Goal: Task Accomplishment & Management: Manage account settings

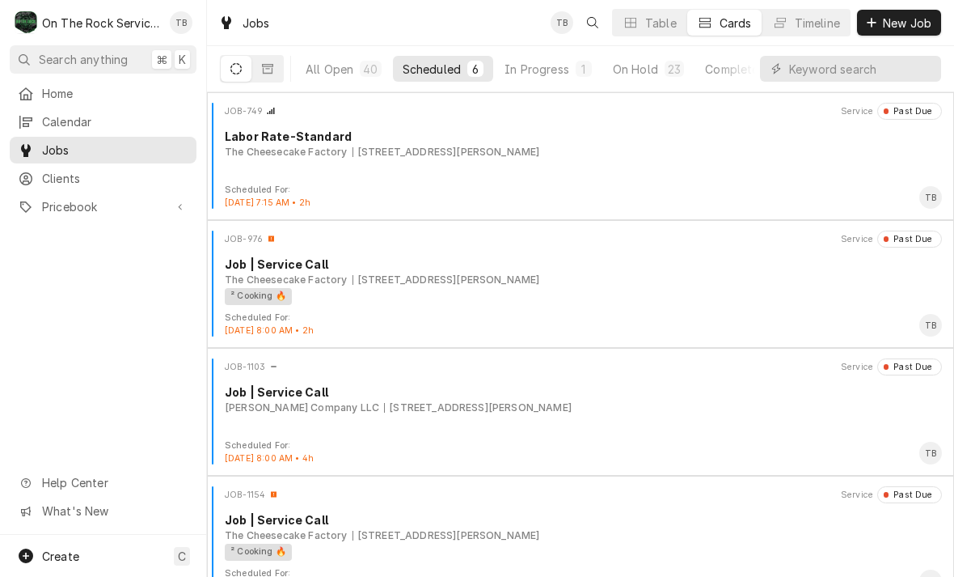
click at [527, 76] on div "In Progress" at bounding box center [537, 69] width 65 height 17
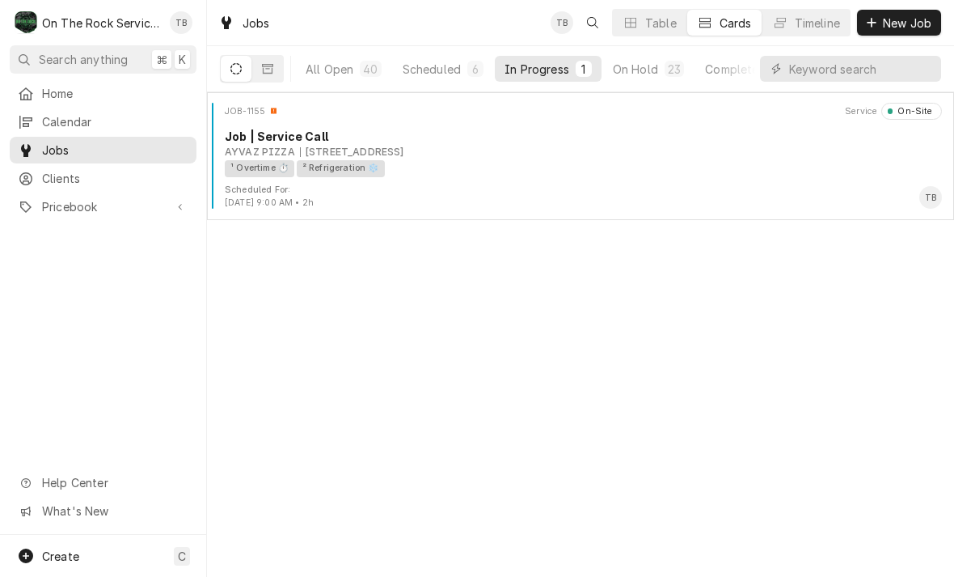
click at [522, 170] on div "¹ Overtime ⏱️ ² Refrigeration ❄️" at bounding box center [578, 168] width 706 height 17
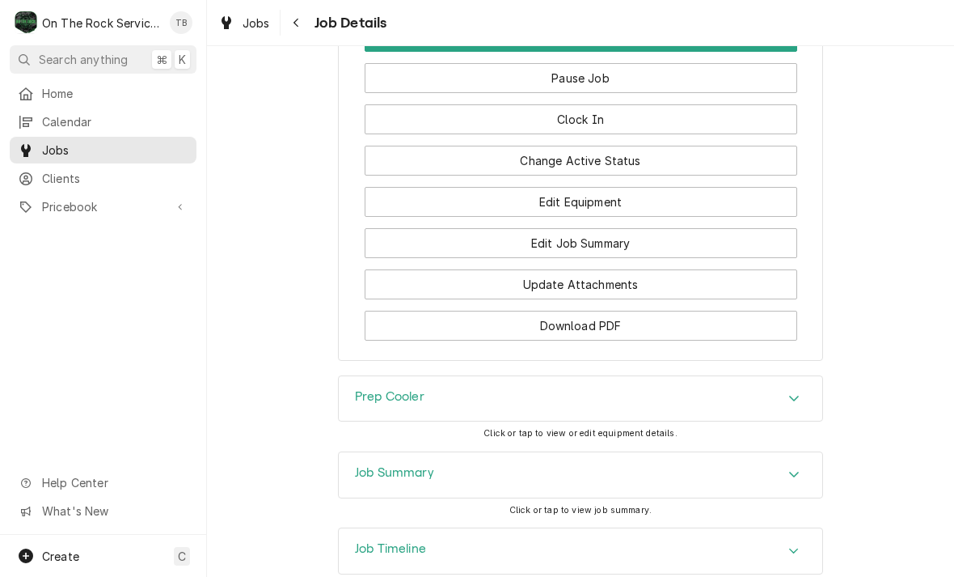
scroll to position [2068, 0]
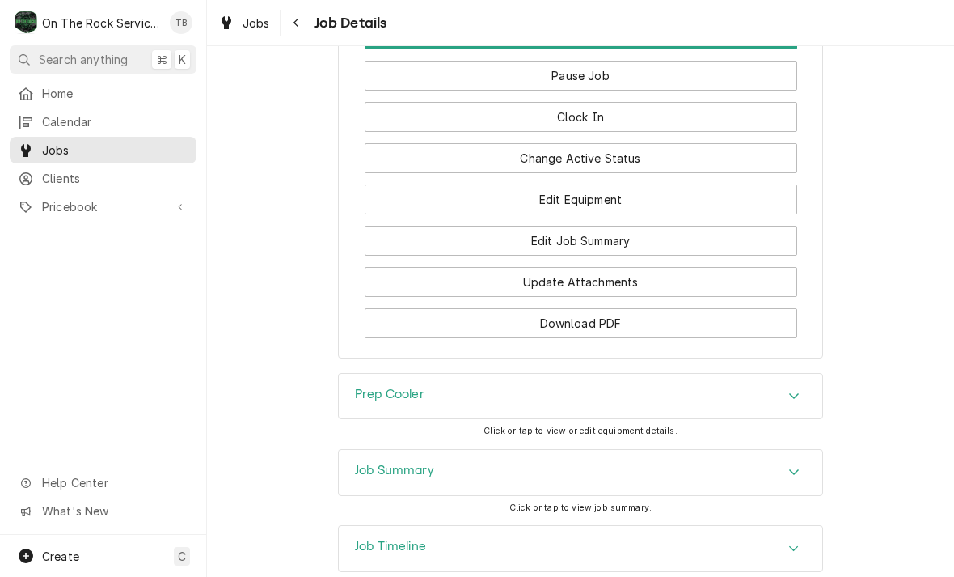
click at [594, 238] on button "Edit Job Summary" at bounding box center [581, 241] width 433 height 30
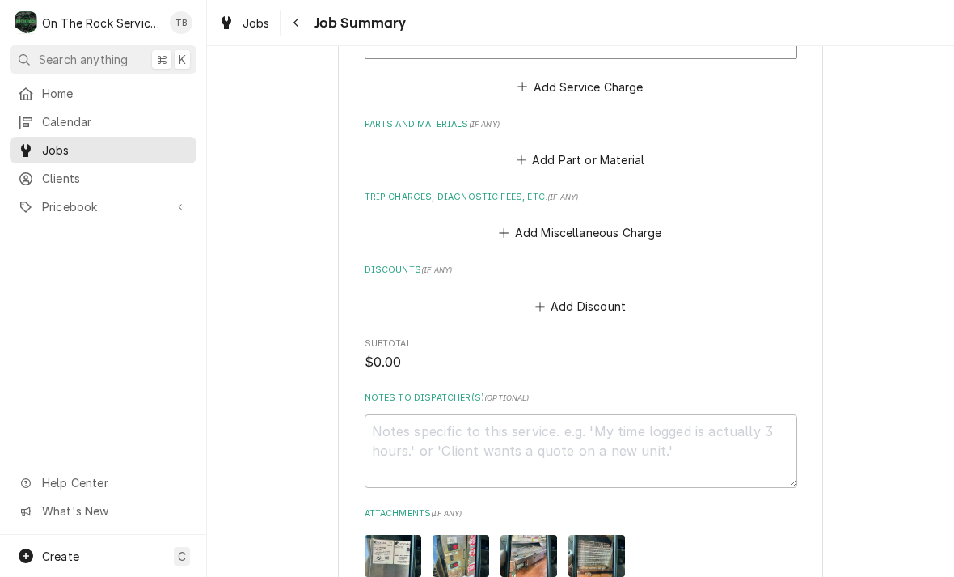
scroll to position [879, 0]
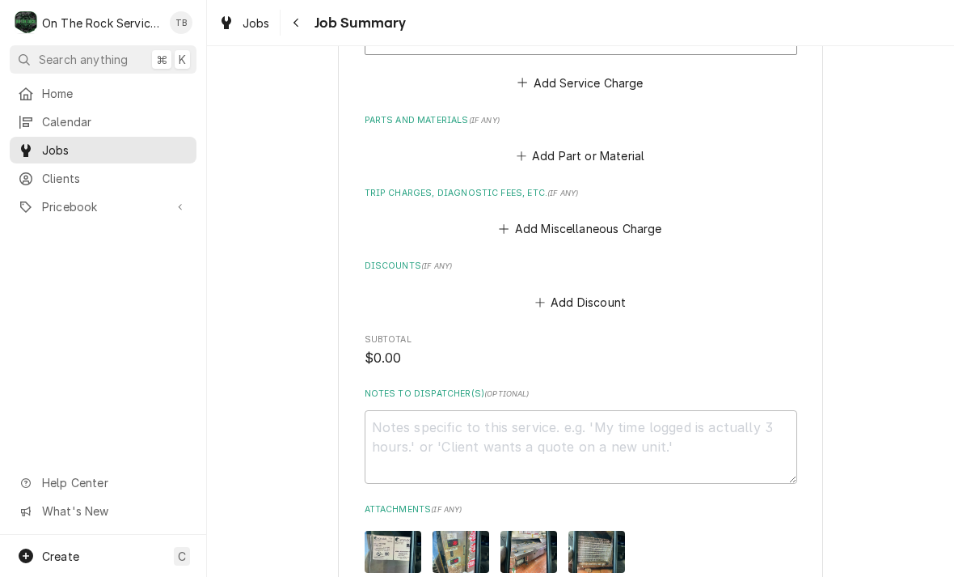
click at [601, 159] on button "Add Part or Material" at bounding box center [580, 156] width 133 height 23
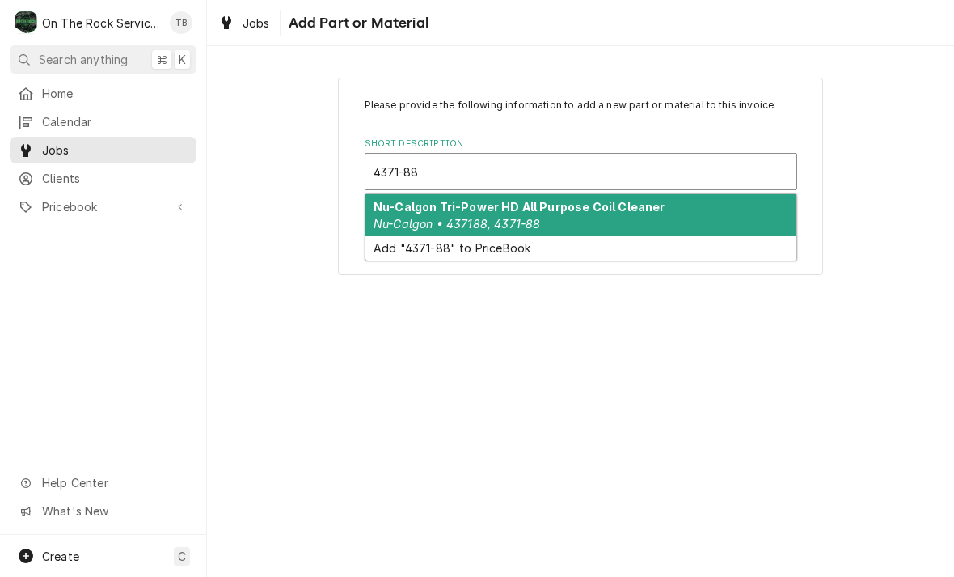
click at [598, 212] on strong "Nu-Calgon Tri-Power HD All Purpose Coil Cleaner" at bounding box center [520, 207] width 292 height 14
type input "4371-88"
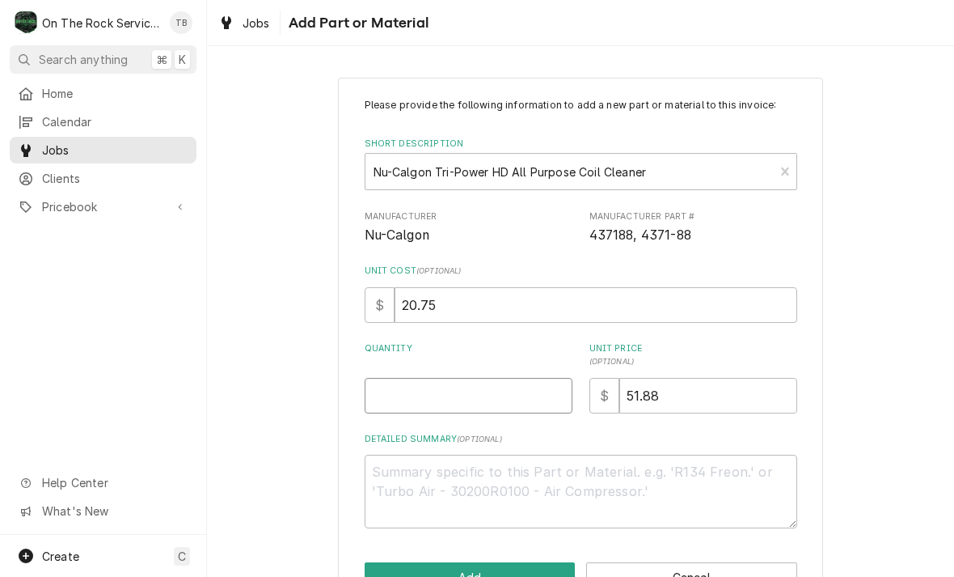
click at [412, 400] on input "Quantity" at bounding box center [469, 396] width 208 height 36
type textarea "x"
type input "1"
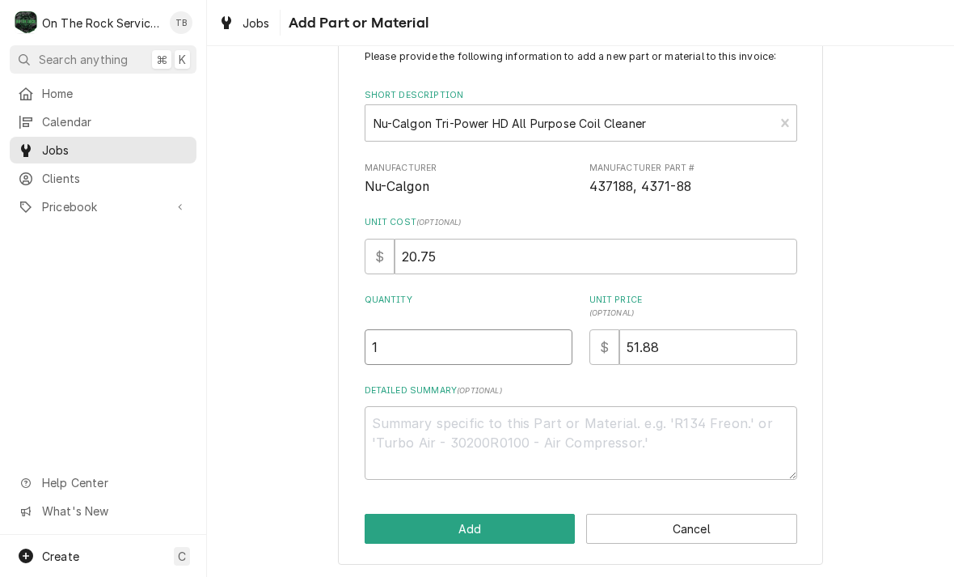
scroll to position [48, 0]
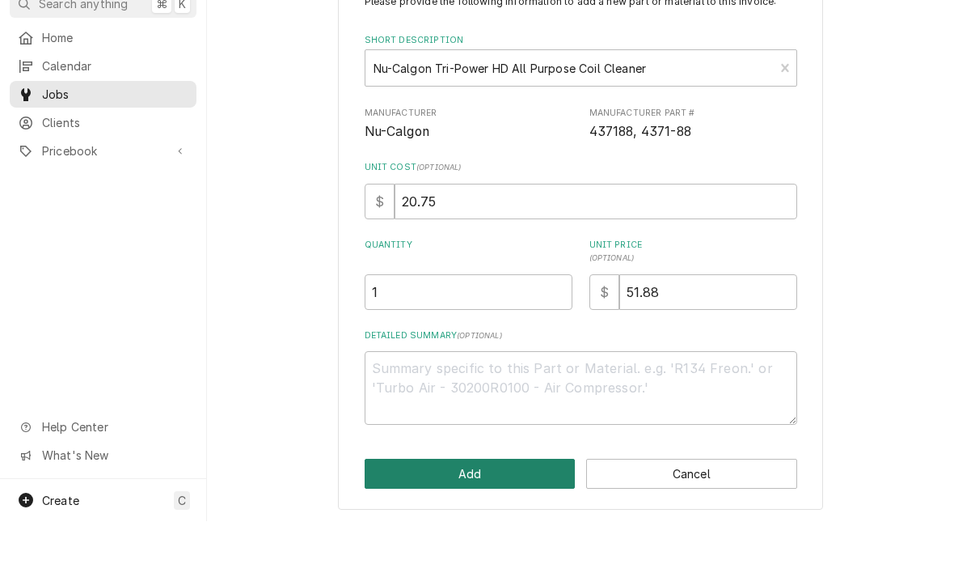
click at [469, 514] on button "Add" at bounding box center [470, 529] width 211 height 30
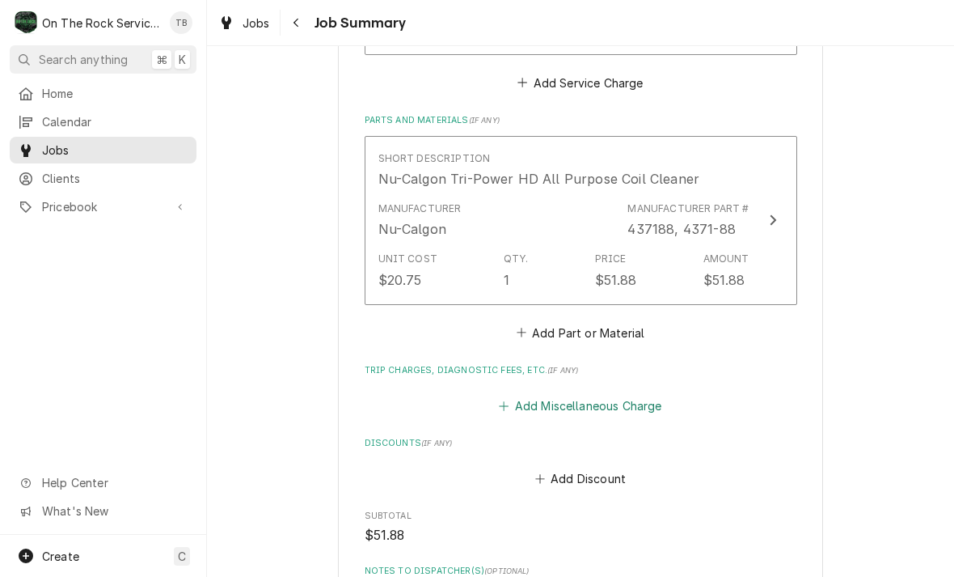
click at [622, 399] on button "Add Miscellaneous Charge" at bounding box center [581, 406] width 168 height 23
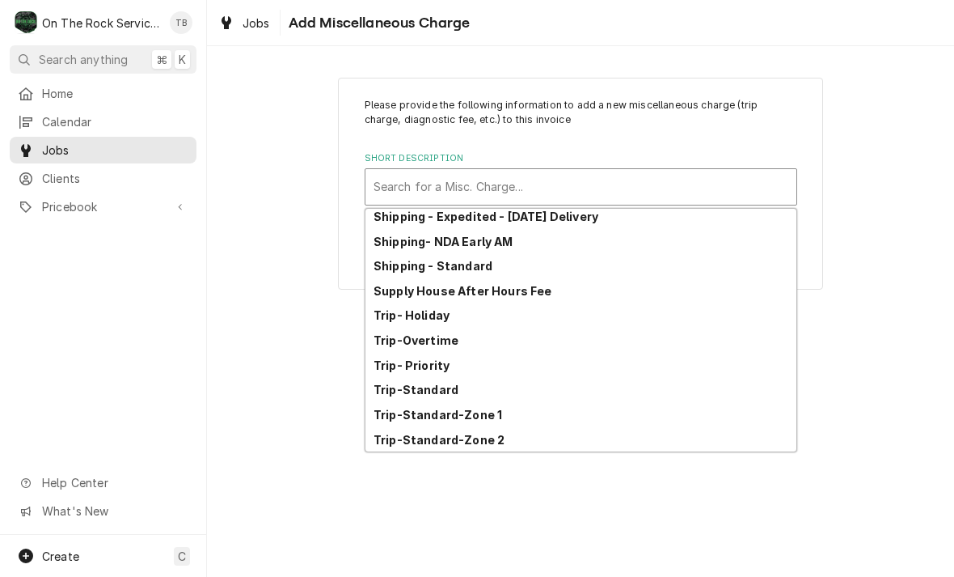
scroll to position [277, 0]
click at [489, 412] on strong "Trip-Standard-Zone 1" at bounding box center [438, 415] width 129 height 14
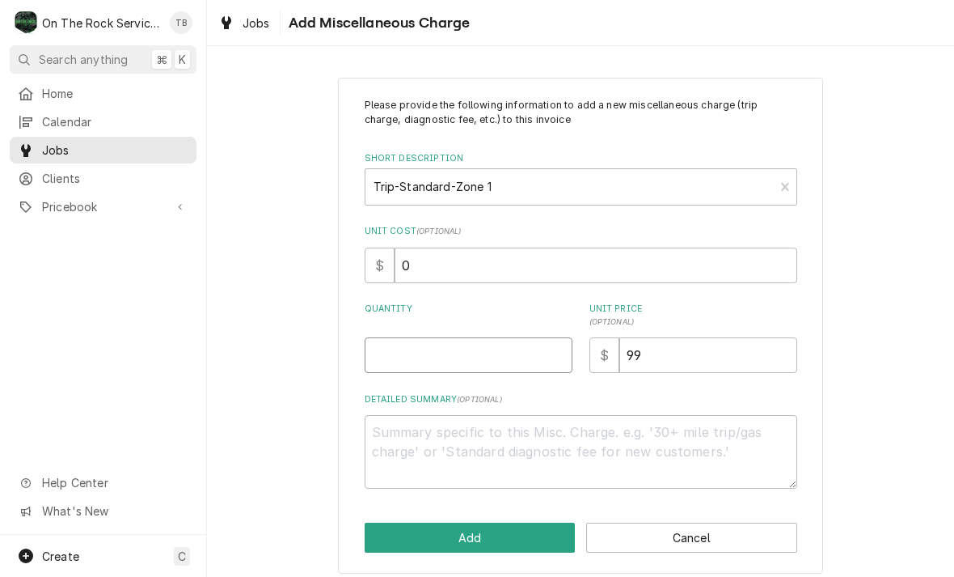
click at [436, 363] on input "Quantity" at bounding box center [469, 355] width 208 height 36
type textarea "x"
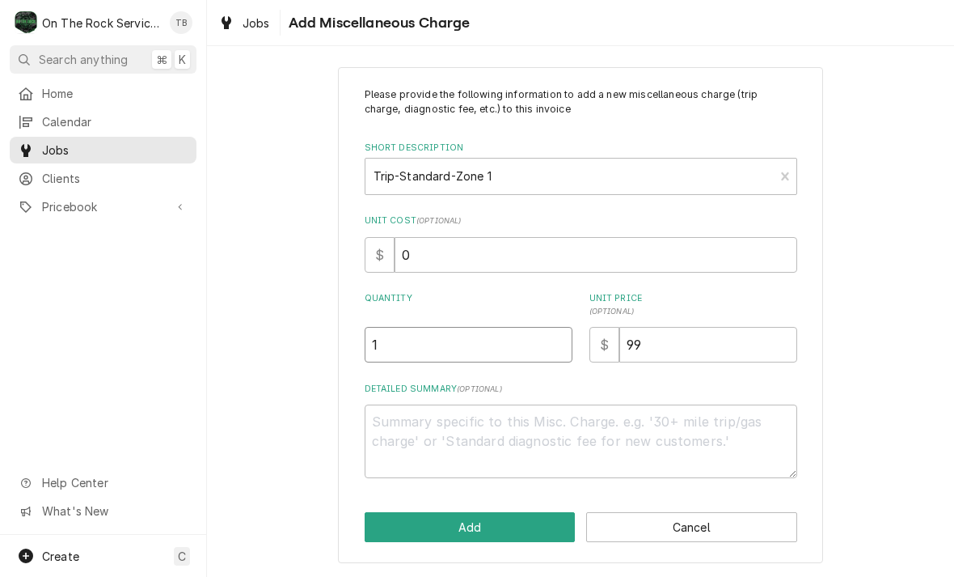
scroll to position [9, 0]
type input "1"
click at [336, 465] on div "Please provide the following information to add a new miscellaneous charge (tri…" at bounding box center [580, 316] width 747 height 524
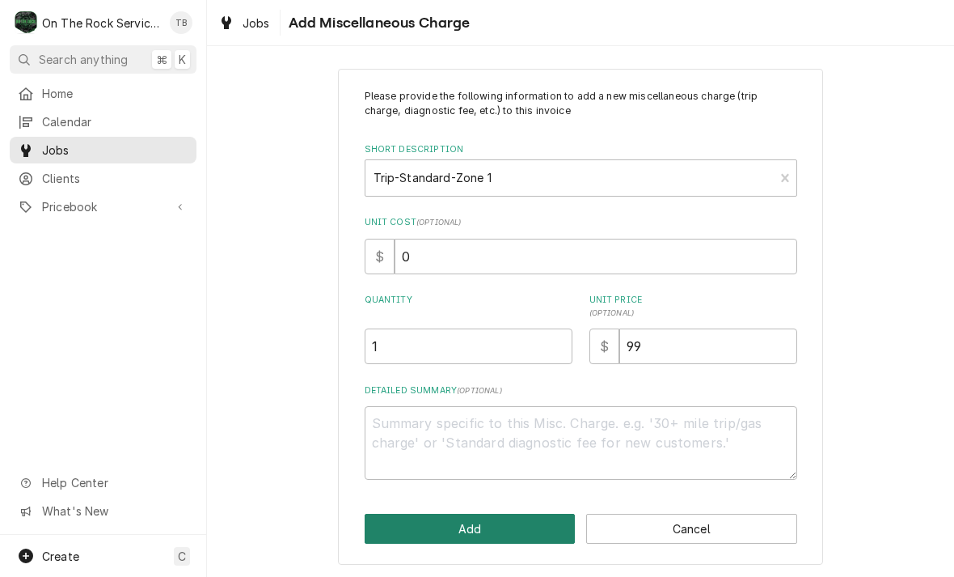
click at [417, 533] on button "Add" at bounding box center [470, 529] width 211 height 30
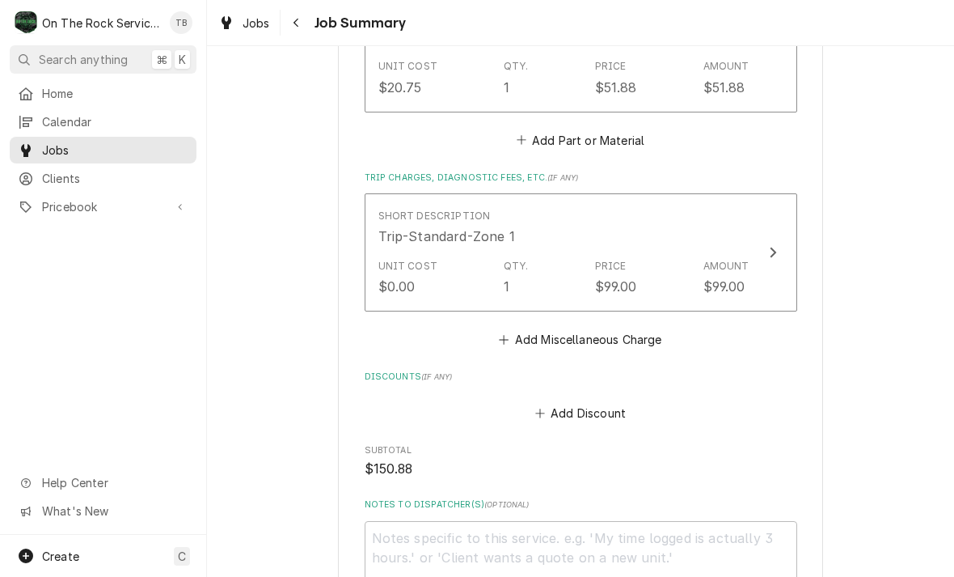
scroll to position [1072, 0]
click at [587, 337] on button "Add Miscellaneous Charge" at bounding box center [581, 339] width 168 height 23
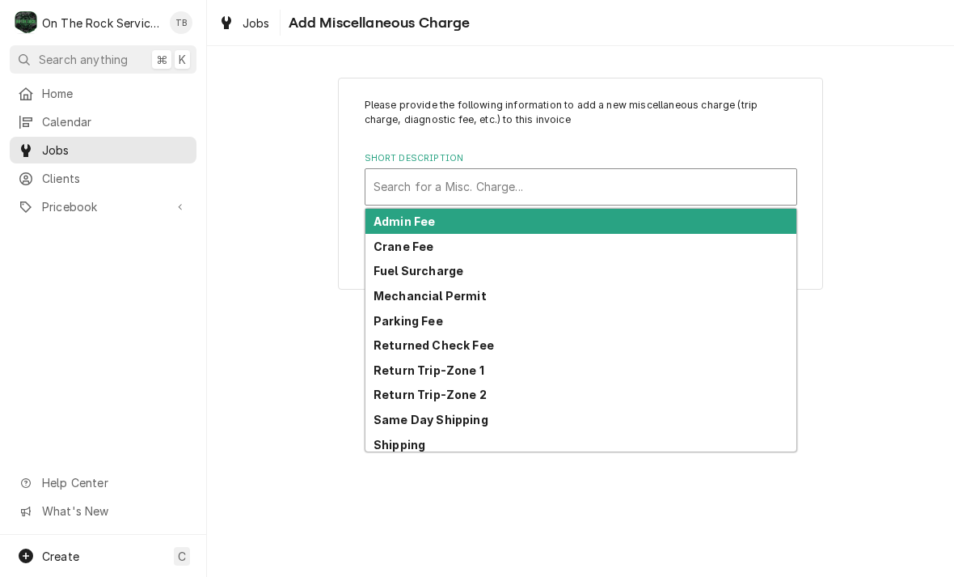
click at [470, 370] on strong "Return Trip-Zone 1" at bounding box center [429, 370] width 111 height 14
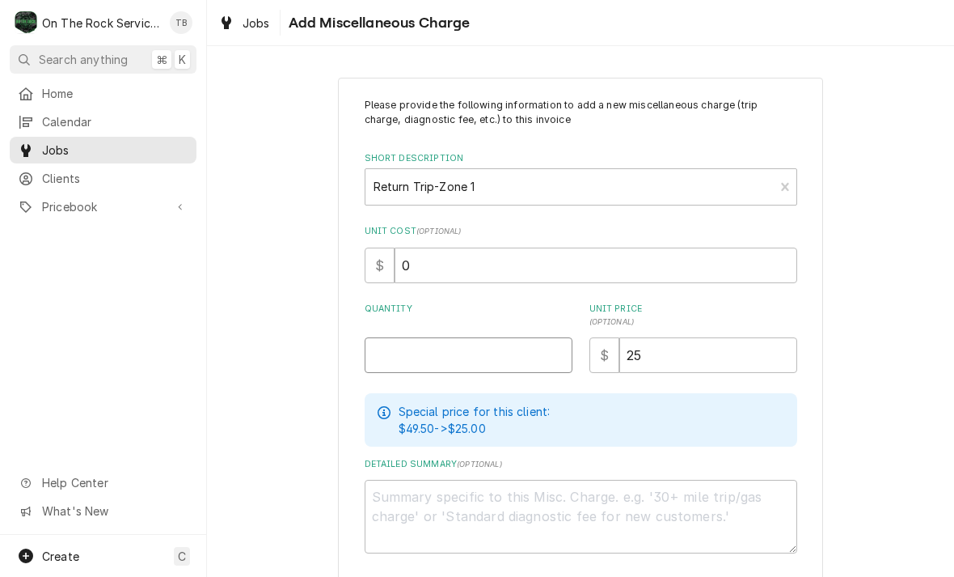
click at [428, 364] on input "Quantity" at bounding box center [469, 355] width 208 height 36
type textarea "x"
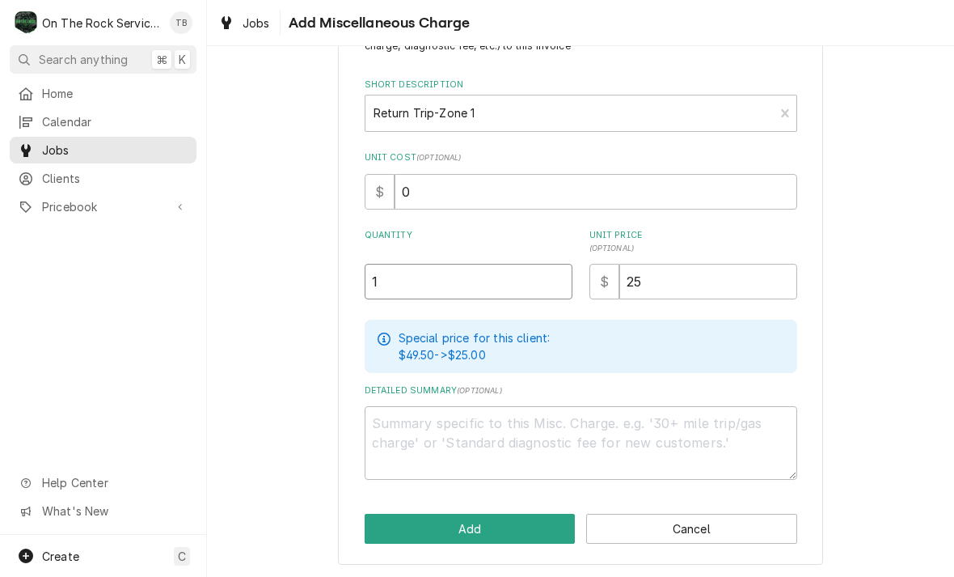
scroll to position [72, 0]
type input "1"
click at [348, 483] on div "Please provide the following information to add a new miscellaneous charge (tri…" at bounding box center [580, 286] width 485 height 560
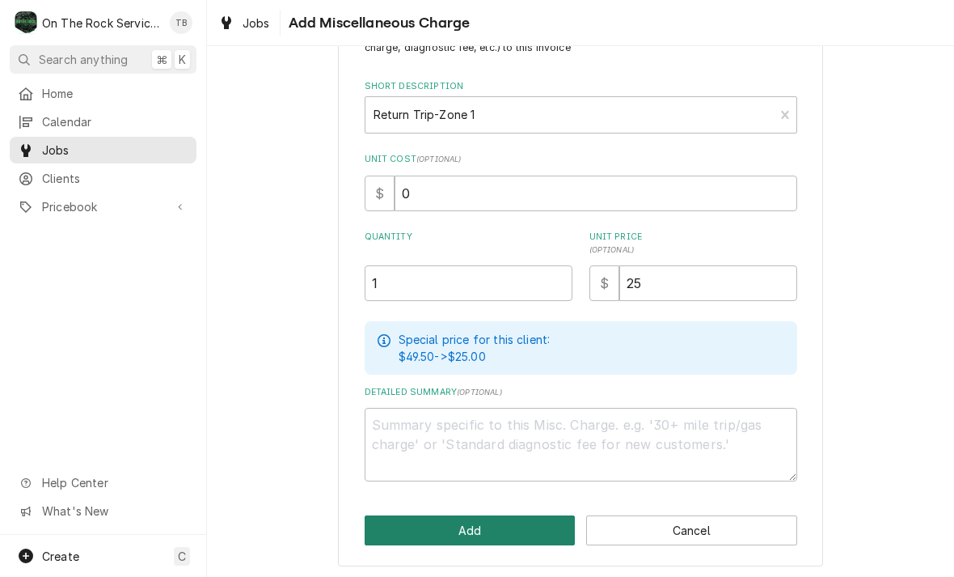
click at [498, 532] on button "Add" at bounding box center [470, 530] width 211 height 30
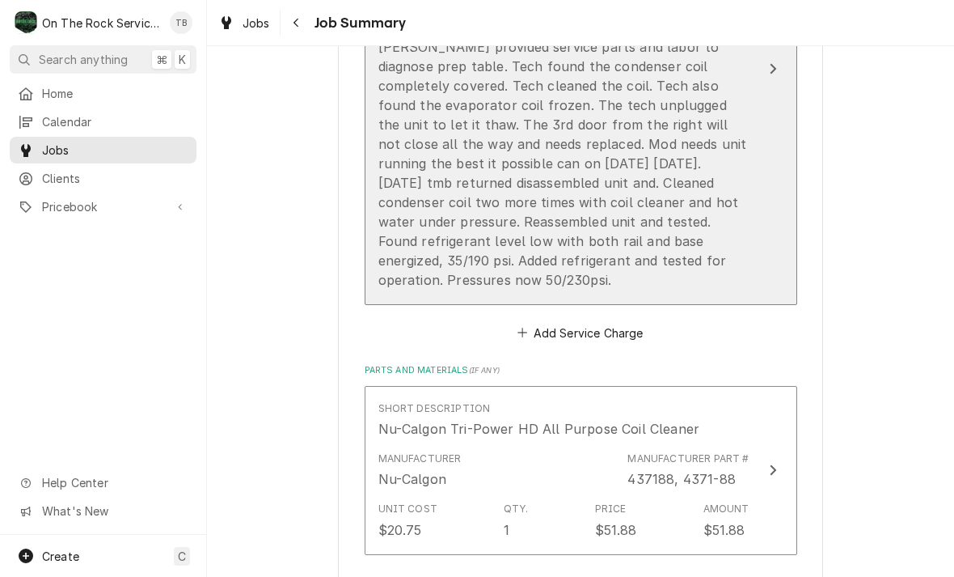
click at [594, 282] on div "10/12/2025 Ray provided service parts and labor to diagnose prep table. Tech fo…" at bounding box center [563, 154] width 371 height 272
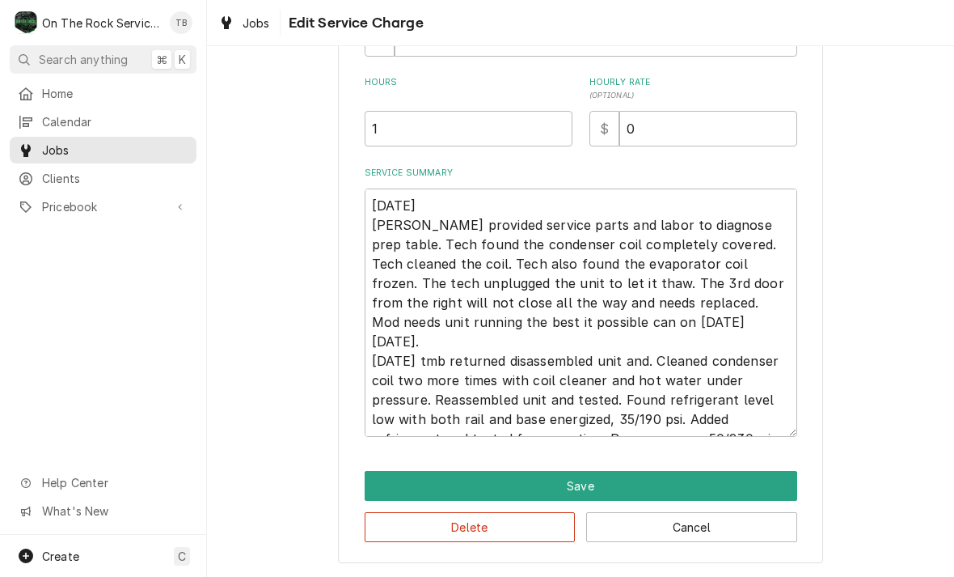
scroll to position [421, 0]
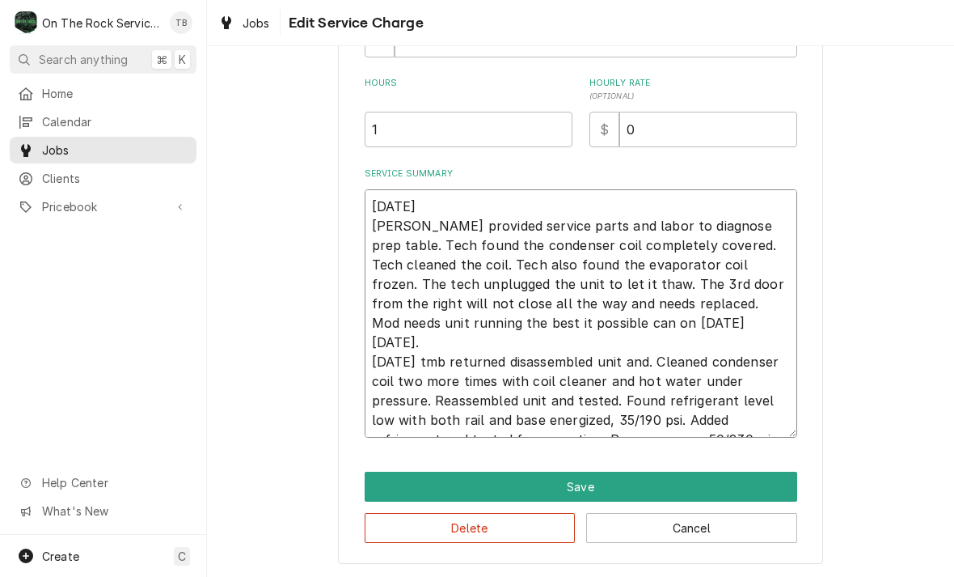
click at [776, 429] on textarea "10/12/2025 Ray provided service parts and labor to diagnose prep table. Tech fo…" at bounding box center [581, 313] width 433 height 248
type textarea "x"
type textarea "10/12/2025 Ray provided service parts and labor to diagnose prep table. Tech fo…"
type textarea "x"
type textarea "10/12/2025 Ray provided service parts and labor to diagnose prep table. Tech fo…"
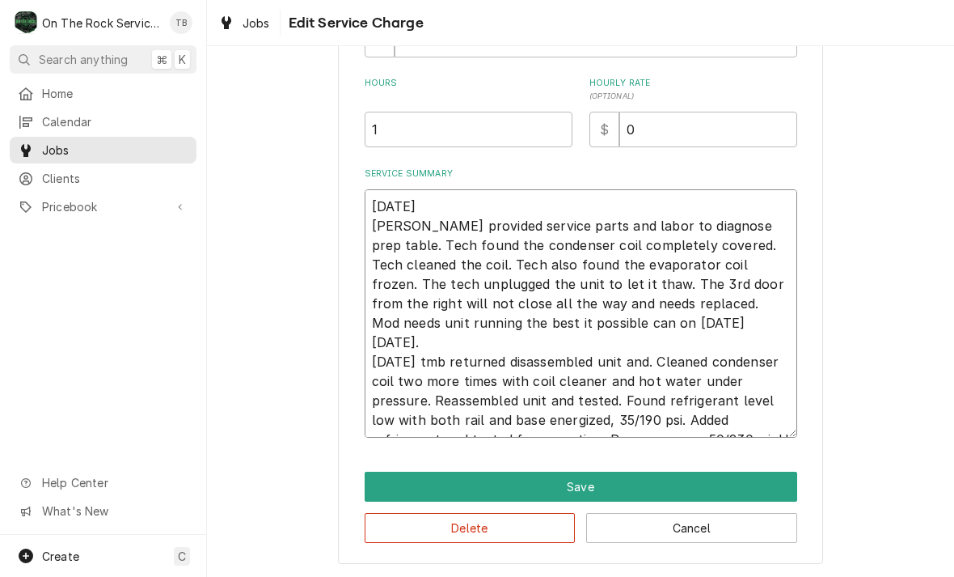
type textarea "x"
type textarea "10/12/2025 Ray provided service parts and labor to diagnose prep table. Tech fo…"
type textarea "x"
type textarea "10/12/2025 Ray provided service parts and labor to diagnose prep table. Tech fo…"
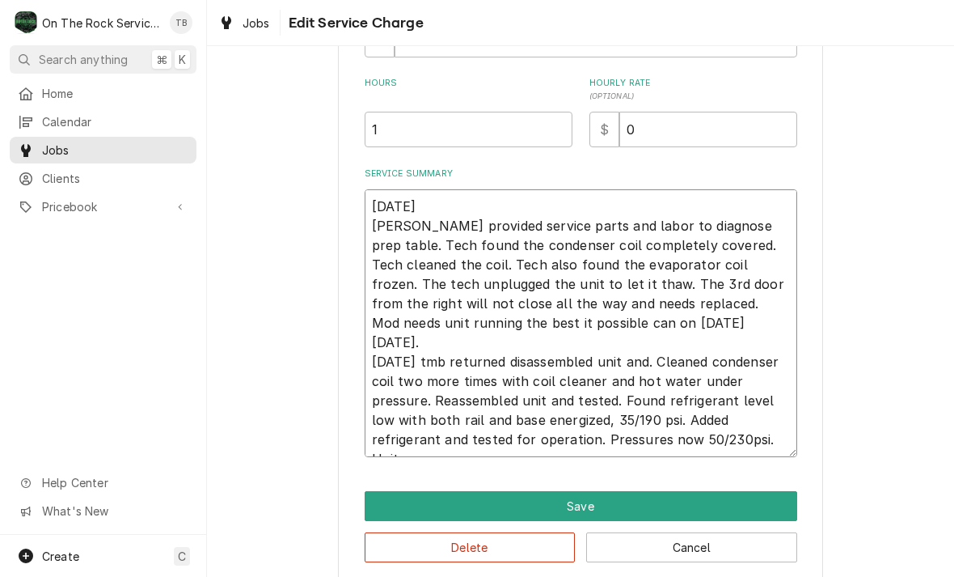
type textarea "x"
type textarea "10/12/2025 Ray provided service parts and labor to diagnose prep table. Tech fo…"
type textarea "x"
type textarea "10/12/2025 Ray provided service parts and labor to diagnose prep table. Tech fo…"
type textarea "x"
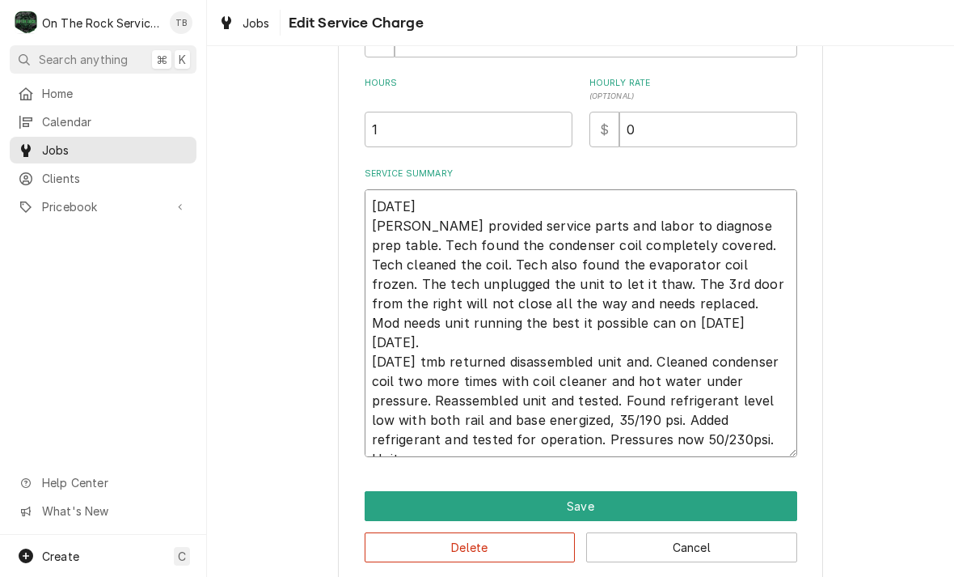
type textarea "10/12/2025 Ray provided service parts and labor to diagnose prep table. Tech fo…"
type textarea "x"
type textarea "10/12/2025 Ray provided service parts and labor to diagnose prep table. Tech fo…"
type textarea "x"
type textarea "10/12/2025 Ray provided service parts and labor to diagnose prep table. Tech fo…"
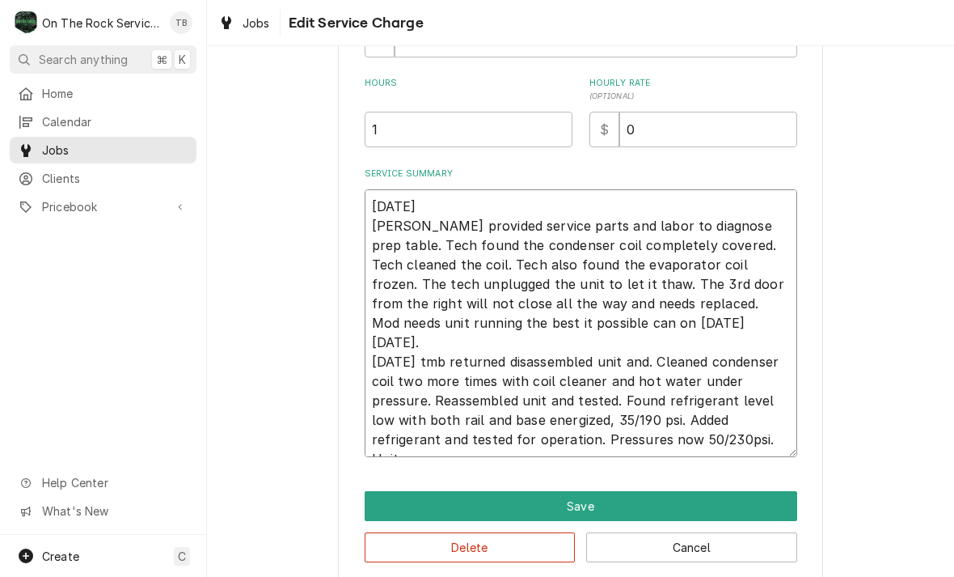
type textarea "x"
type textarea "10/12/2025 Ray provided service parts and labor to diagnose prep table. Tech fo…"
type textarea "x"
type textarea "10/12/2025 Ray provided service parts and labor to diagnose prep table. Tech fo…"
type textarea "x"
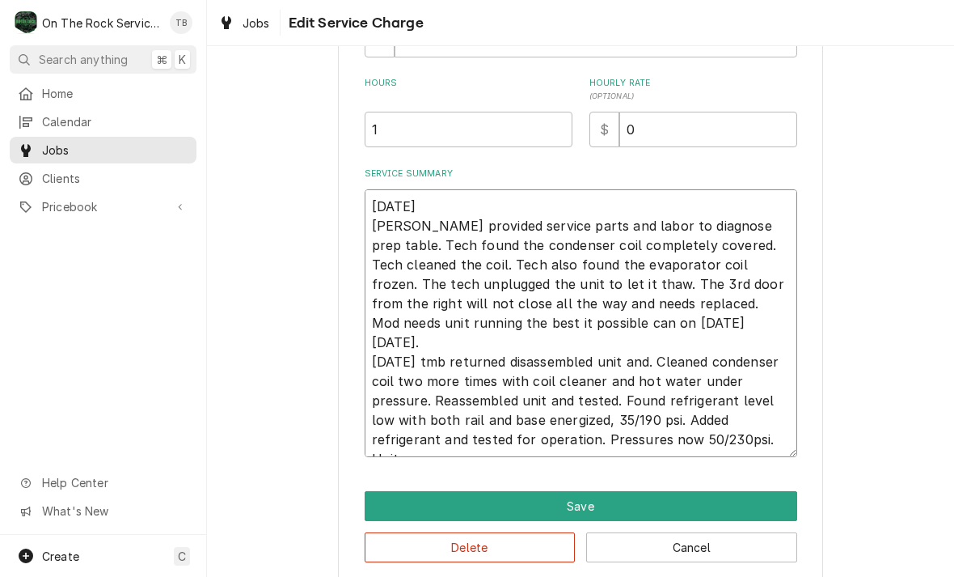
type textarea "10/12/2025 Ray provided service parts and labor to diagnose prep table. Tech fo…"
type textarea "x"
type textarea "10/12/2025 Ray provided service parts and labor to diagnose prep table. Tech fo…"
type textarea "x"
type textarea "10/12/2025 Ray provided service parts and labor to diagnose prep table. Tech fo…"
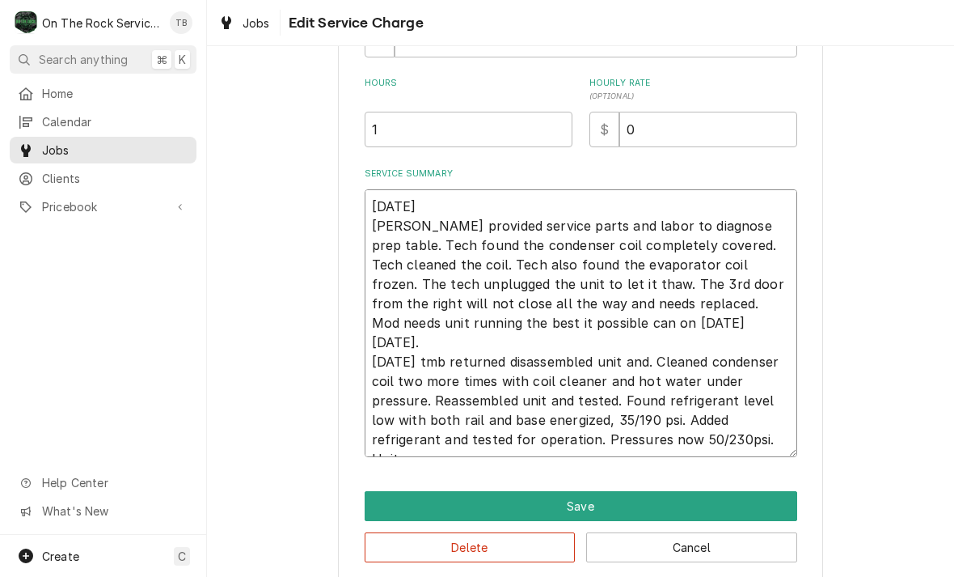
type textarea "x"
type textarea "10/12/2025 Ray provided service parts and labor to diagnose prep table. Tech fo…"
type textarea "x"
type textarea "10/12/2025 Ray provided service parts and labor to diagnose prep table. Tech fo…"
type textarea "x"
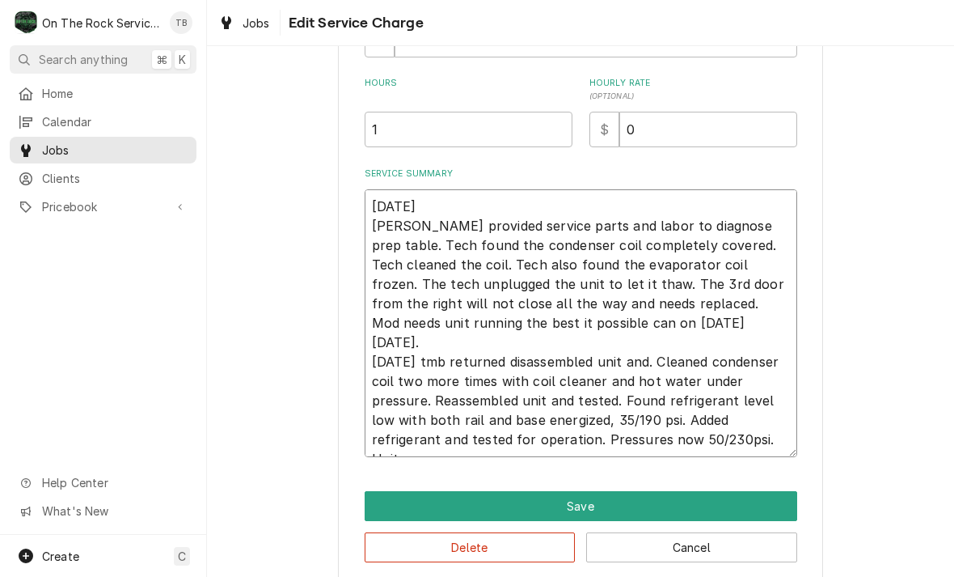
type textarea "10/12/2025 Ray provided service parts and labor to diagnose prep table. Tech fo…"
type textarea "x"
type textarea "10/12/2025 Ray provided service parts and labor to diagnose prep table. Tech fo…"
type textarea "x"
type textarea "10/12/2025 Ray provided service parts and labor to diagnose prep table. Tech fo…"
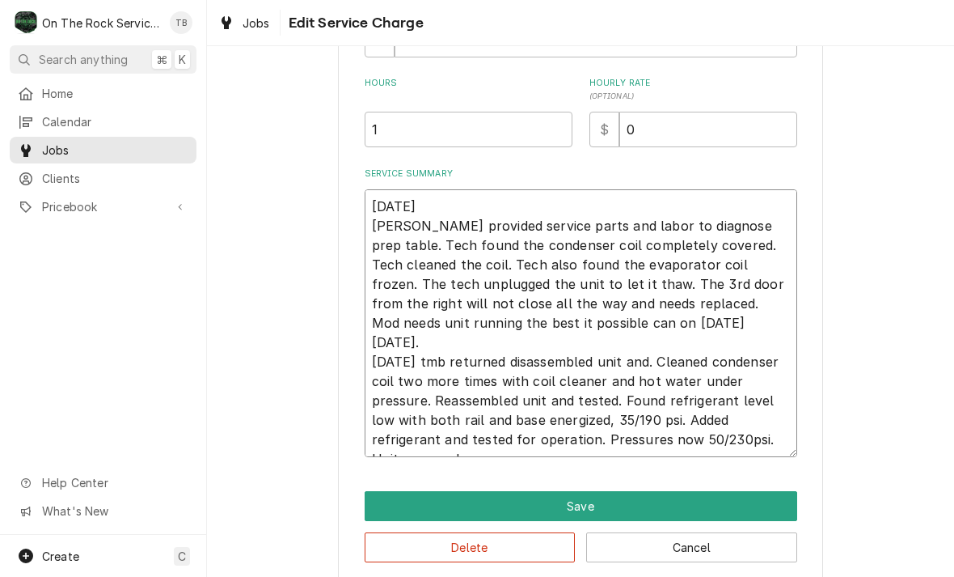
type textarea "x"
type textarea "10/12/2025 Ray provided service parts and labor to diagnose prep table. Tech fo…"
type textarea "x"
type textarea "10/12/2025 Ray provided service parts and labor to diagnose prep table. Tech fo…"
type textarea "x"
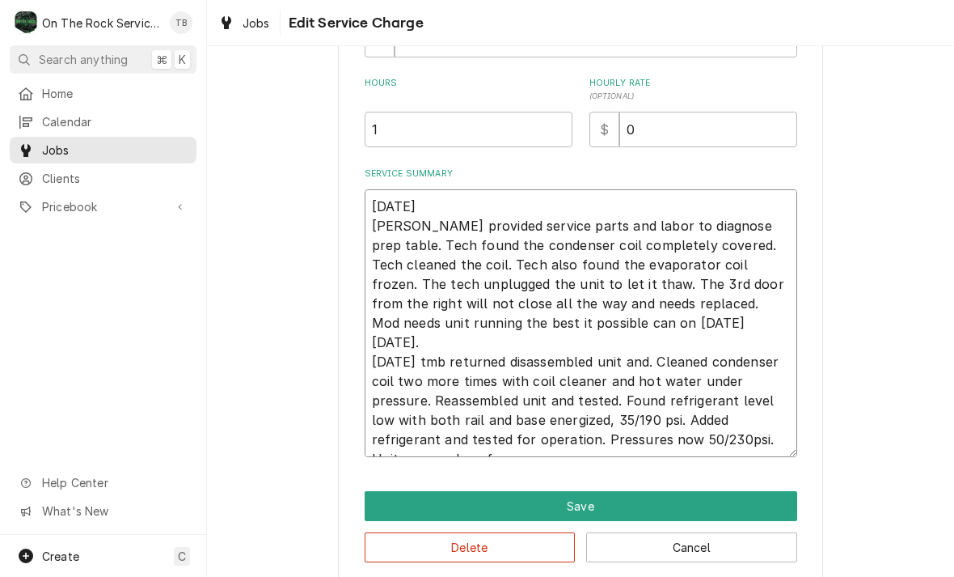
type textarea "10/12/2025 Ray provided service parts and labor to diagnose prep table. Tech fo…"
type textarea "x"
type textarea "10/12/2025 Ray provided service parts and labor to diagnose prep table. Tech fo…"
type textarea "x"
type textarea "10/12/2025 Ray provided service parts and labor to diagnose prep table. Tech fo…"
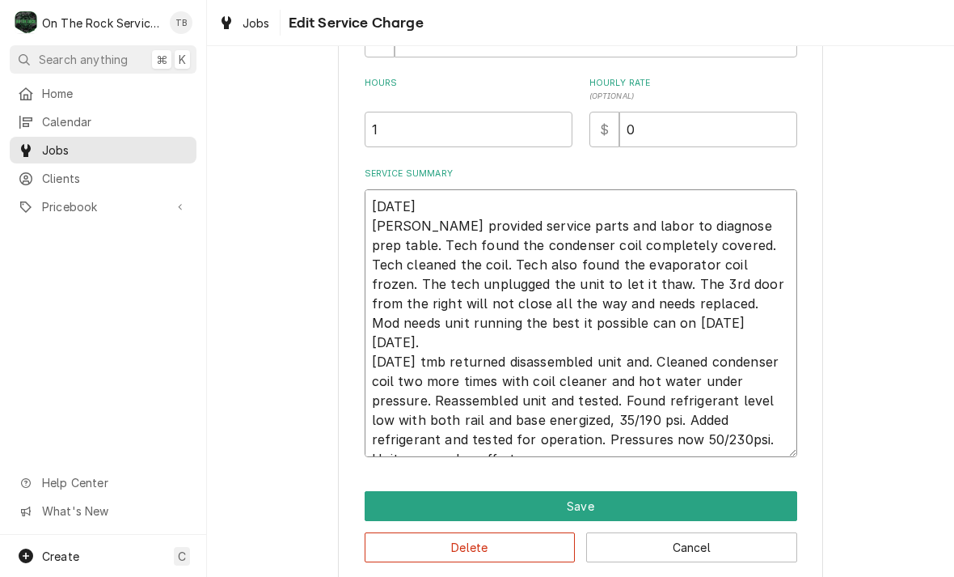
type textarea "x"
type textarea "10/12/2025 Ray provided service parts and labor to diagnose prep table. Tech fo…"
type textarea "x"
type textarea "10/12/2025 Ray provided service parts and labor to diagnose prep table. Tech fo…"
type textarea "x"
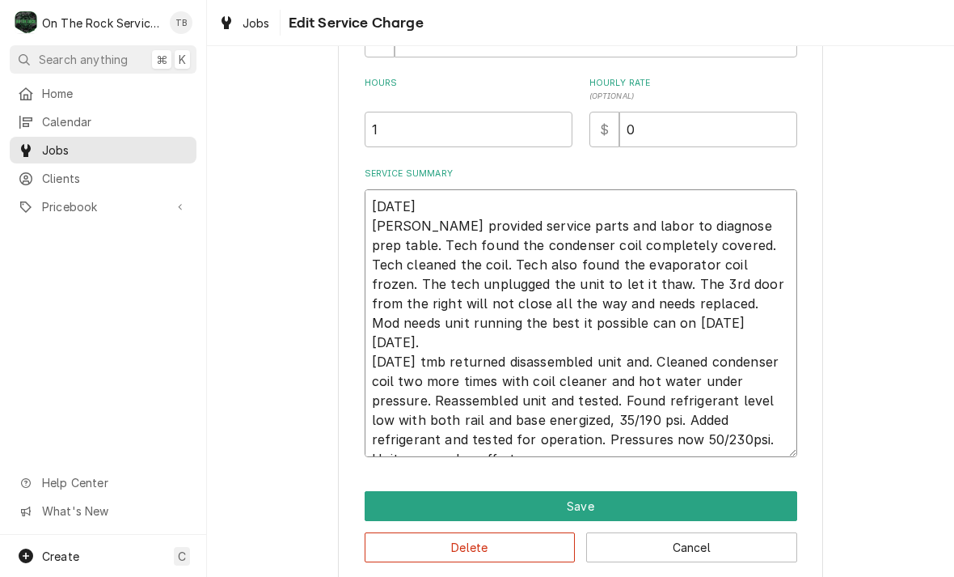
type textarea "10/12/2025 Ray provided service parts and labor to diagnose prep table. Tech fo…"
type textarea "x"
type textarea "10/12/2025 Ray provided service parts and labor to diagnose prep table. Tech fo…"
type textarea "x"
type textarea "10/12/2025 Ray provided service parts and labor to diagnose prep table. Tech fo…"
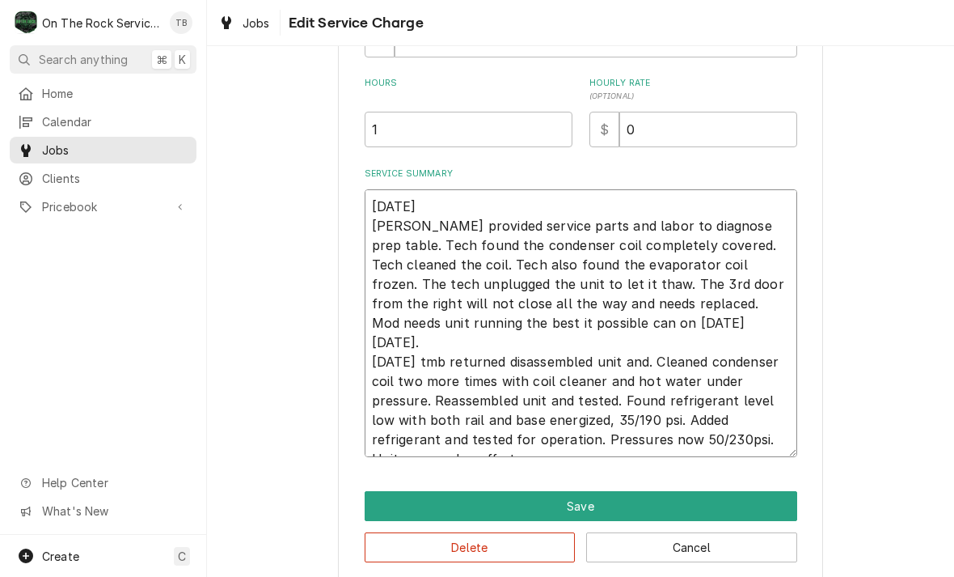
type textarea "x"
type textarea "10/12/2025 Ray provided service parts and labor to diagnose prep table. Tech fo…"
type textarea "x"
type textarea "10/12/2025 Ray provided service parts and labor to diagnose prep table. Tech fo…"
type textarea "x"
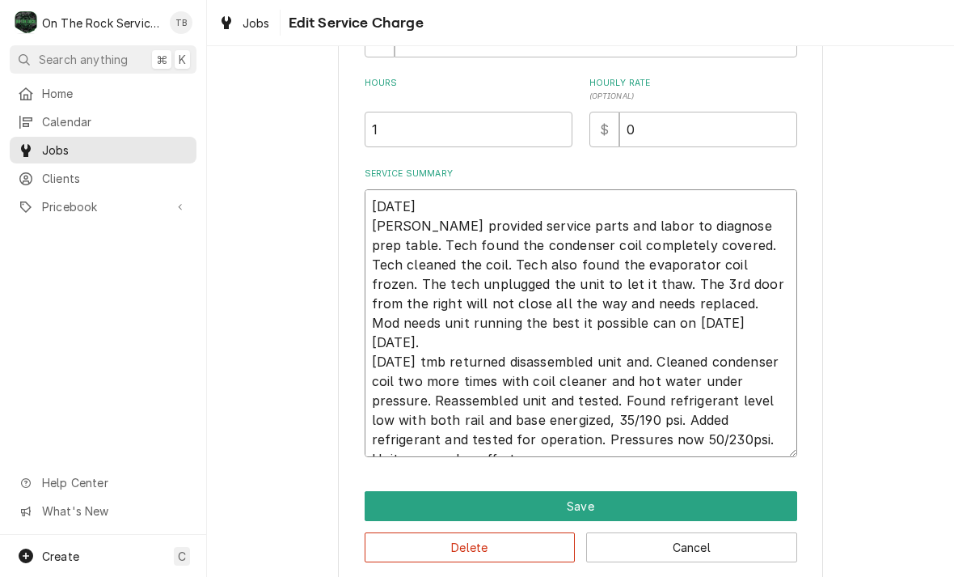
type textarea "10/12/2025 Ray provided service parts and labor to diagnose prep table. Tech fo…"
type textarea "x"
type textarea "10/12/2025 Ray provided service parts and labor to diagnose prep table. Tech fo…"
type textarea "x"
type textarea "10/12/2025 Ray provided service parts and labor to diagnose prep table. Tech fo…"
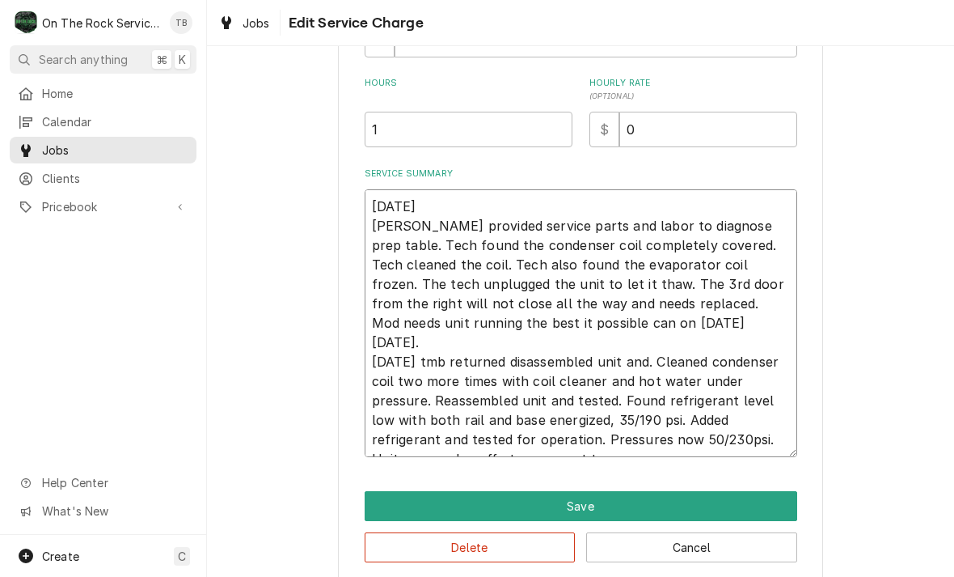
type textarea "x"
type textarea "10/12/2025 Ray provided service parts and labor to diagnose prep table. Tech fo…"
type textarea "x"
type textarea "10/12/2025 Ray provided service parts and labor to diagnose prep table. Tech fo…"
type textarea "x"
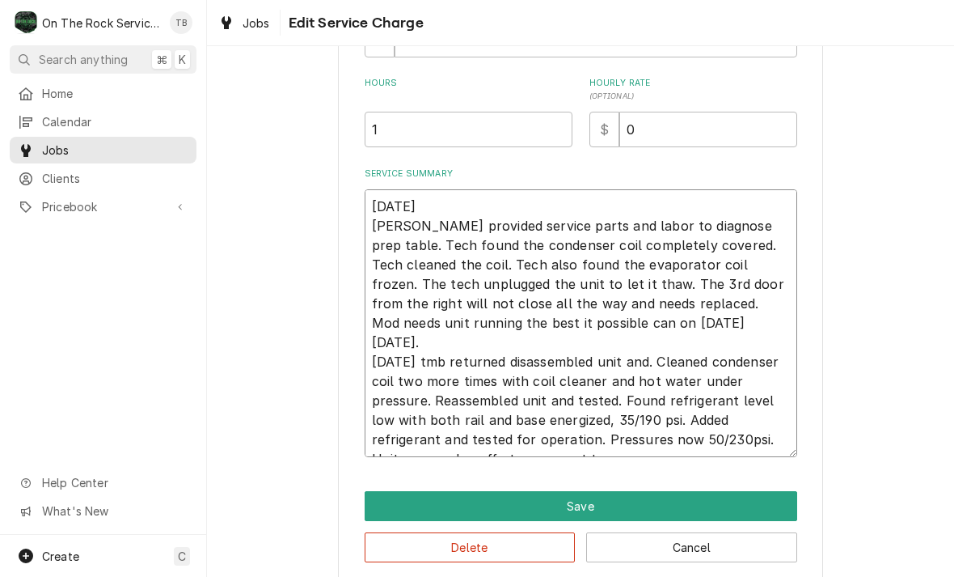
type textarea "10/12/2025 Ray provided service parts and labor to diagnose prep table. Tech fo…"
type textarea "x"
type textarea "10/12/2025 Ray provided service parts and labor to diagnose prep table. Tech fo…"
type textarea "x"
type textarea "10/12/2025 Ray provided service parts and labor to diagnose prep table. Tech fo…"
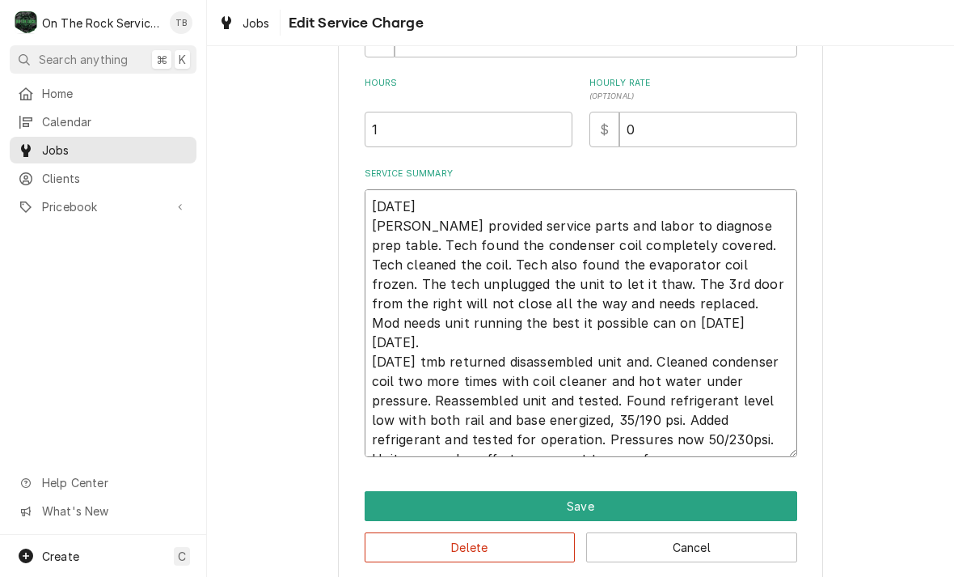
type textarea "x"
type textarea "10/12/2025 Ray provided service parts and labor to diagnose prep table. Tech fo…"
type textarea "x"
type textarea "10/12/2025 Ray provided service parts and labor to diagnose prep table. Tech fo…"
type textarea "x"
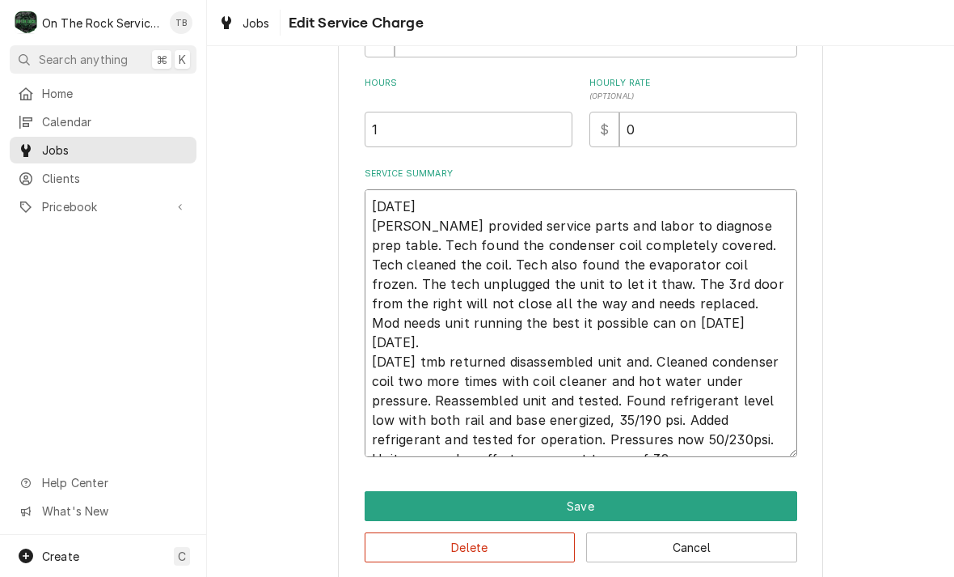
type textarea "10/12/2025 Ray provided service parts and labor to diagnose prep table. Tech fo…"
type textarea "x"
type textarea "10/12/2025 Ray provided service parts and labor to diagnose prep table. Tech fo…"
type textarea "x"
type textarea "10/12/2025 Ray provided service parts and labor to diagnose prep table. Tech fo…"
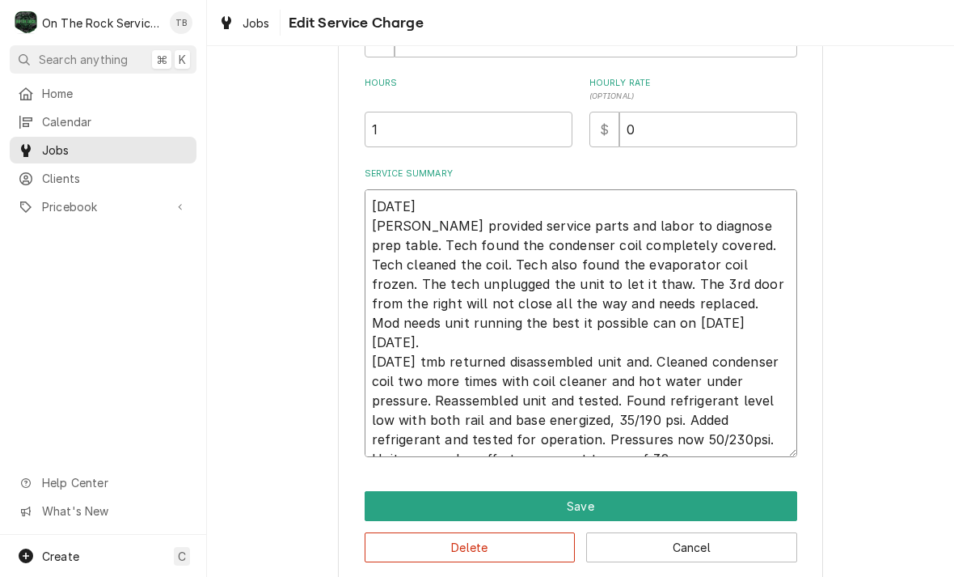
type textarea "x"
type textarea "10/12/2025 Ray provided service parts and labor to diagnose prep table. Tech fo…"
type textarea "x"
type textarea "10/12/2025 Ray provided service parts and labor to diagnose prep table. Tech fo…"
type textarea "x"
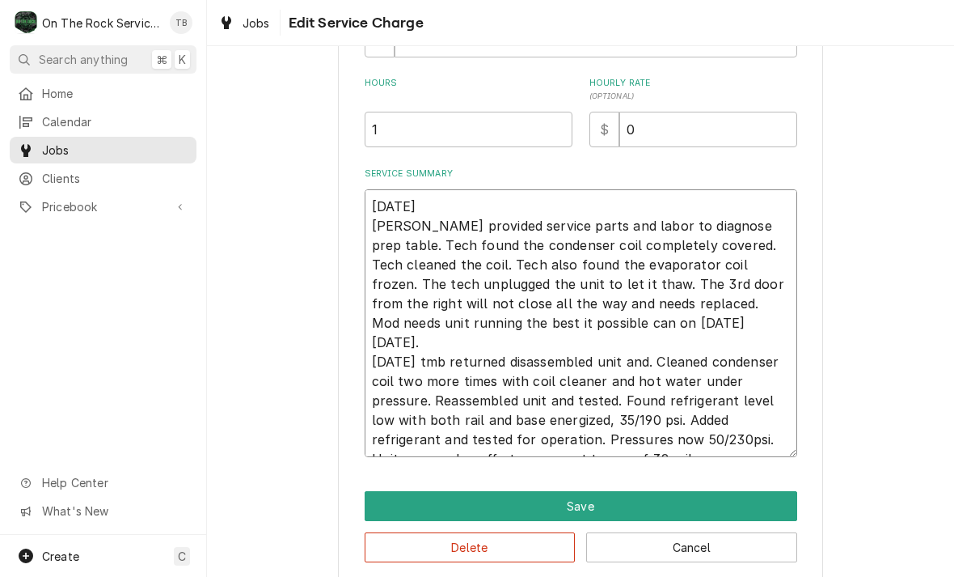
type textarea "10/12/2025 Ray provided service parts and labor to diagnose prep table. Tech fo…"
type textarea "x"
type textarea "10/12/2025 Ray provided service parts and labor to diagnose prep table. Tech fo…"
type textarea "x"
type textarea "10/12/2025 Ray provided service parts and labor to diagnose prep table. Tech fo…"
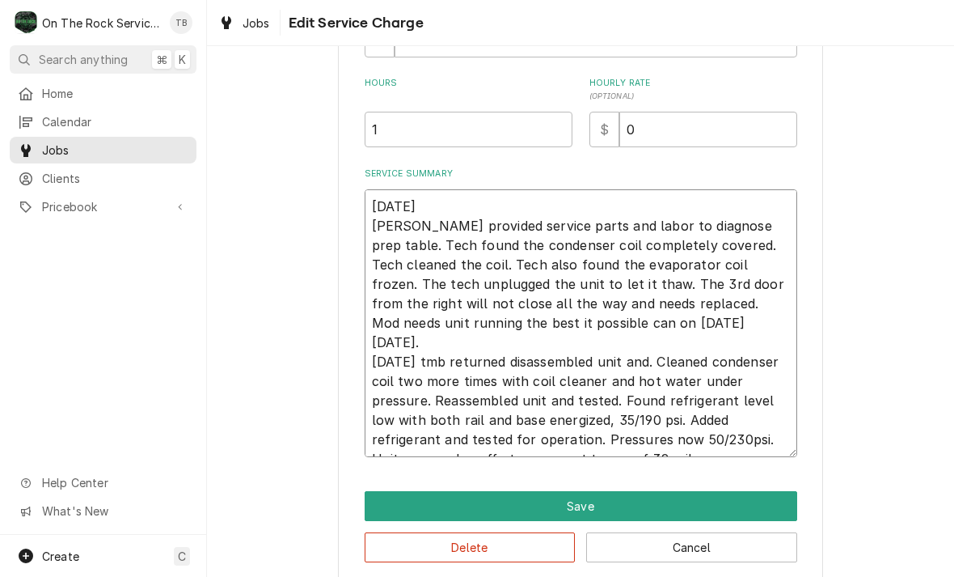
type textarea "x"
type textarea "10/12/2025 Ray provided service parts and labor to diagnose prep table. Tech fo…"
type textarea "x"
type textarea "10/12/2025 Ray provided service parts and labor to diagnose prep table. Tech fo…"
type textarea "x"
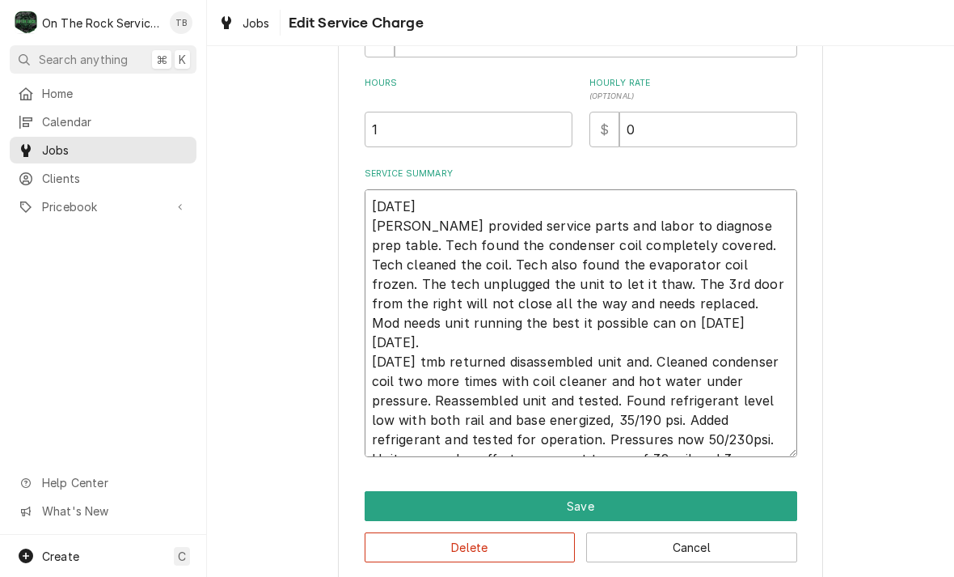
type textarea "10/12/2025 Ray provided service parts and labor to diagnose prep table. Tech fo…"
type textarea "x"
type textarea "10/12/2025 Ray provided service parts and labor to diagnose prep table. Tech fo…"
type textarea "x"
type textarea "10/12/2025 Ray provided service parts and labor to diagnose prep table. Tech fo…"
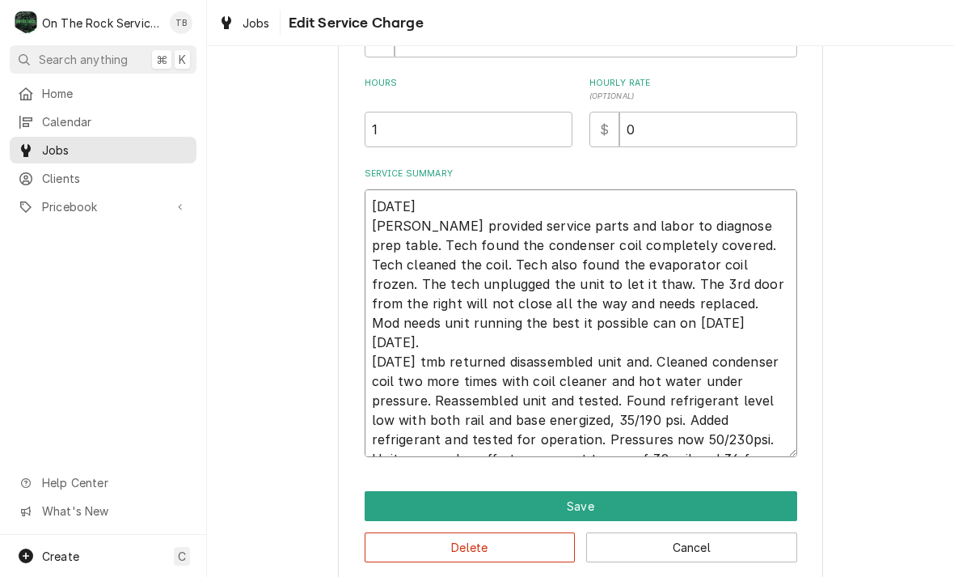
type textarea "x"
type textarea "10/12/2025 Ray provided service parts and labor to diagnose prep table. Tech fo…"
type textarea "x"
type textarea "10/12/2025 Ray provided service parts and labor to diagnose prep table. Tech fo…"
type textarea "x"
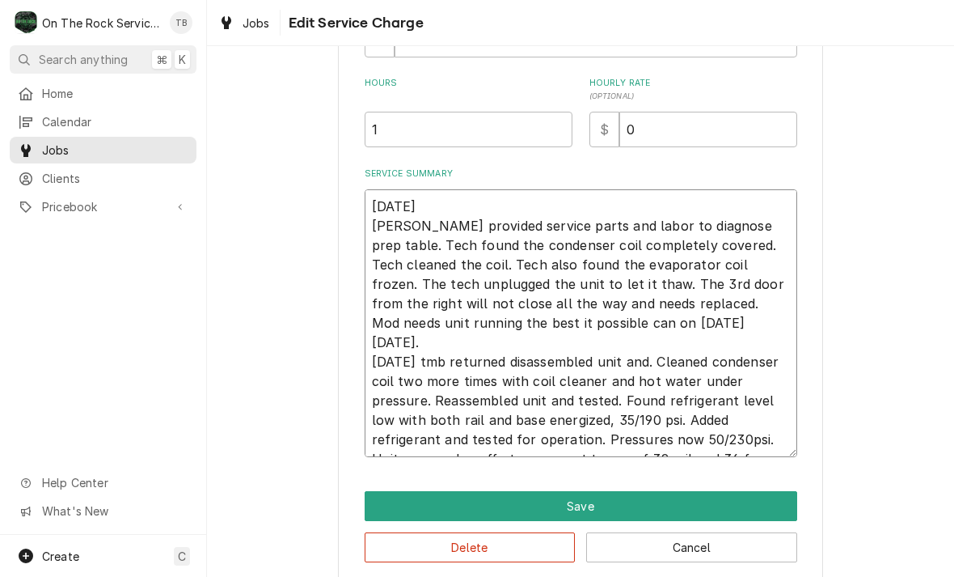
type textarea "10/12/2025 Ray provided service parts and labor to diagnose prep table. Tech fo…"
type textarea "x"
type textarea "10/12/2025 Ray provided service parts and labor to diagnose prep table. Tech fo…"
type textarea "x"
type textarea "10/12/2025 Ray provided service parts and labor to diagnose prep table. Tech fo…"
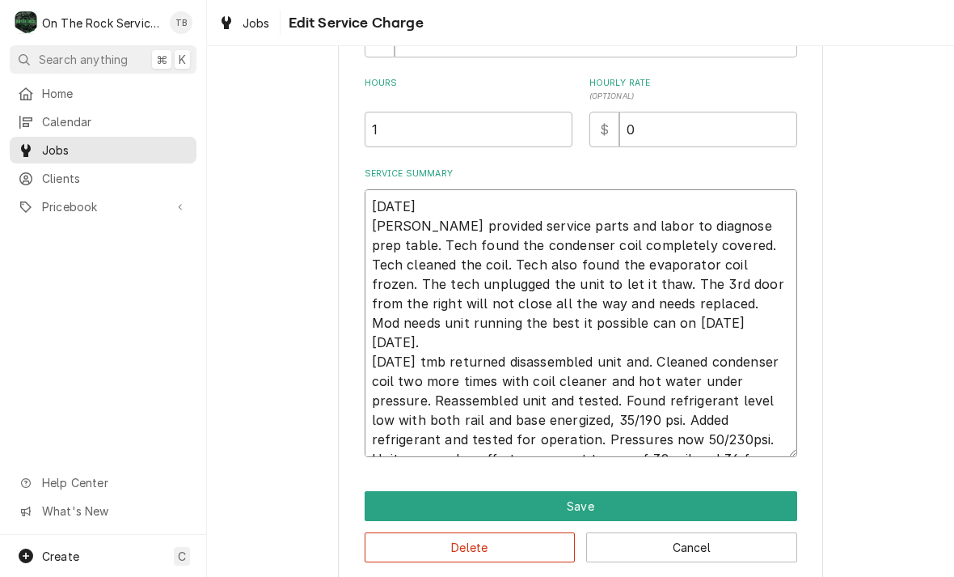
type textarea "x"
type textarea "10/12/2025 Ray provided service parts and labor to diagnose prep table. Tech fo…"
type textarea "x"
type textarea "10/12/2025 Ray provided service parts and labor to diagnose prep table. Tech fo…"
type textarea "x"
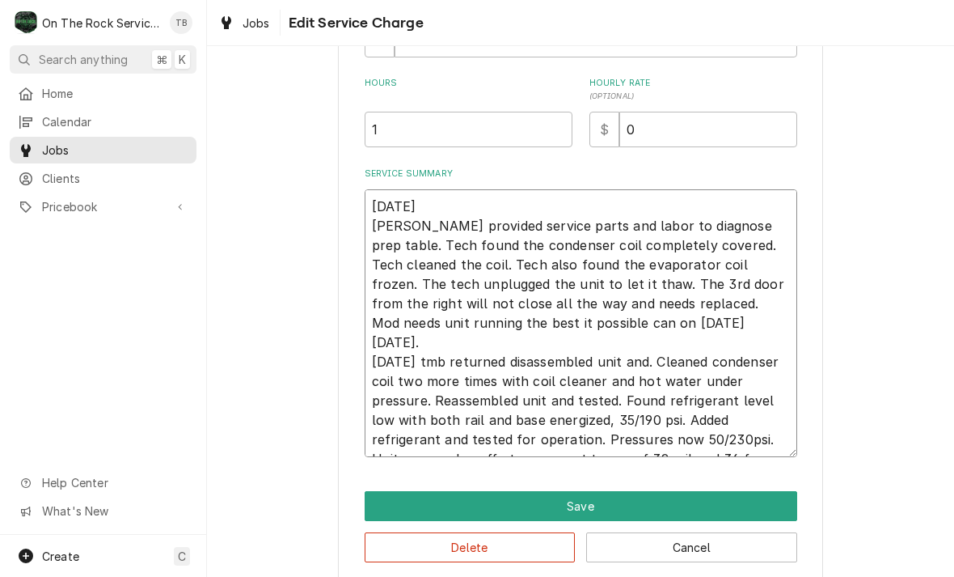
type textarea "10/12/2025 Ray provided service parts and labor to diagnose prep table. Tech fo…"
type textarea "x"
type textarea "10/12/2025 Ray provided service parts and labor to diagnose prep table. Tech fo…"
type textarea "x"
type textarea "10/12/2025 Ray provided service parts and labor to diagnose prep table. Tech fo…"
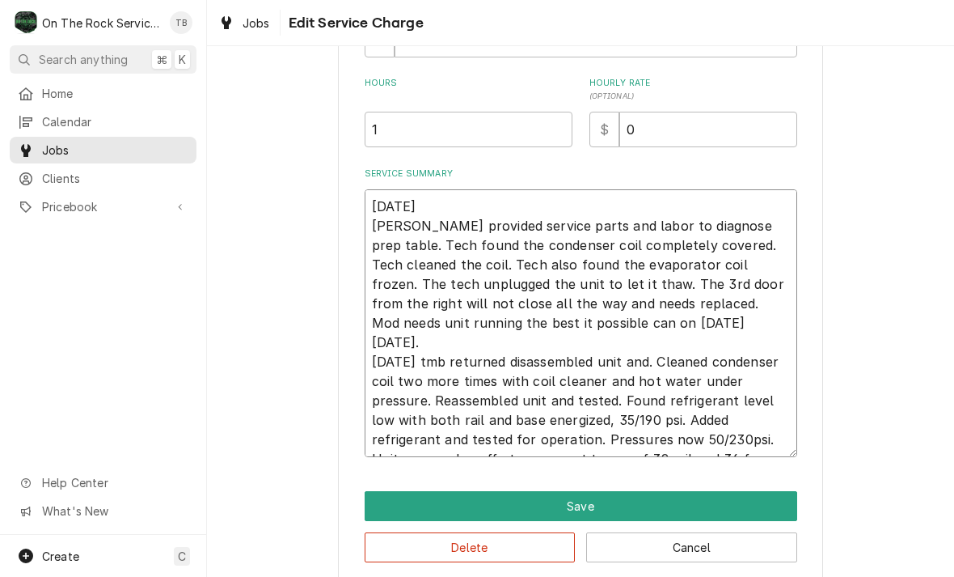
type textarea "x"
type textarea "10/12/2025 Ray provided service parts and labor to diagnose prep table. Tech fo…"
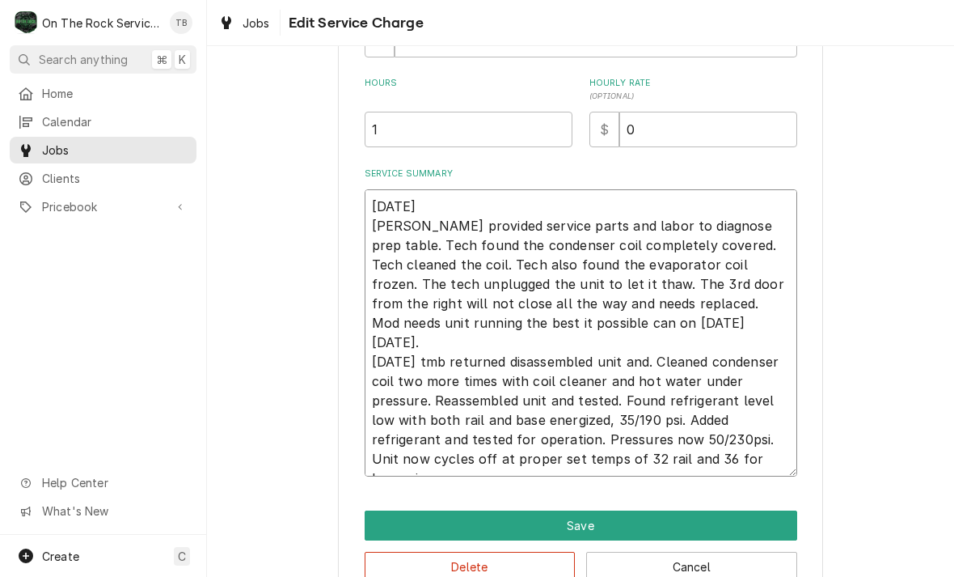
type textarea "x"
type textarea "10/12/2025 Ray provided service parts and labor to diagnose prep table. Tech fo…"
type textarea "x"
type textarea "10/12/2025 Ray provided service parts and labor to diagnose prep table. Tech fo…"
type textarea "x"
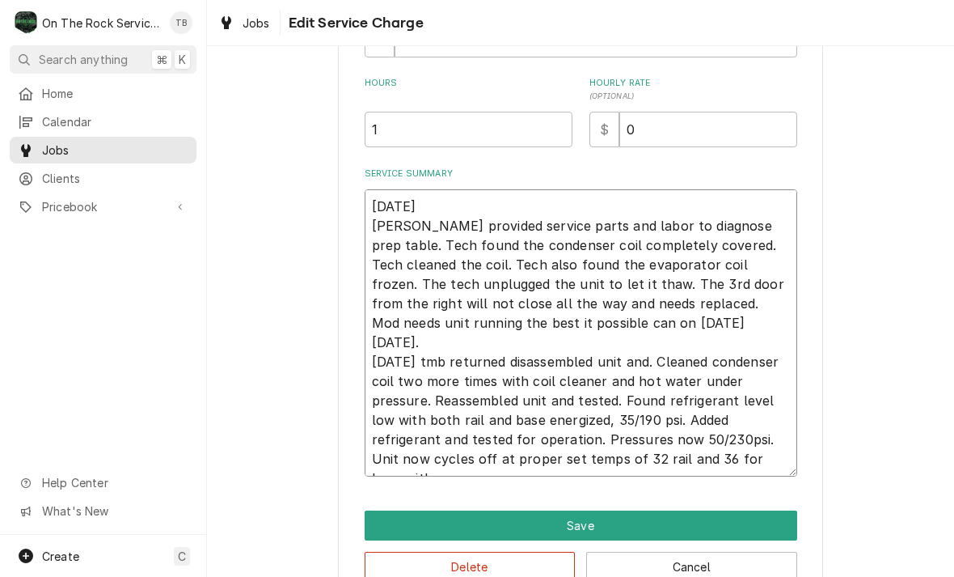
type textarea "10/12/2025 Ray provided service parts and labor to diagnose prep table. Tech fo…"
type textarea "x"
type textarea "10/12/2025 Ray provided service parts and labor to diagnose prep table. Tech fo…"
type textarea "x"
type textarea "10/12/2025 Ray provided service parts and labor to diagnose prep table. Tech fo…"
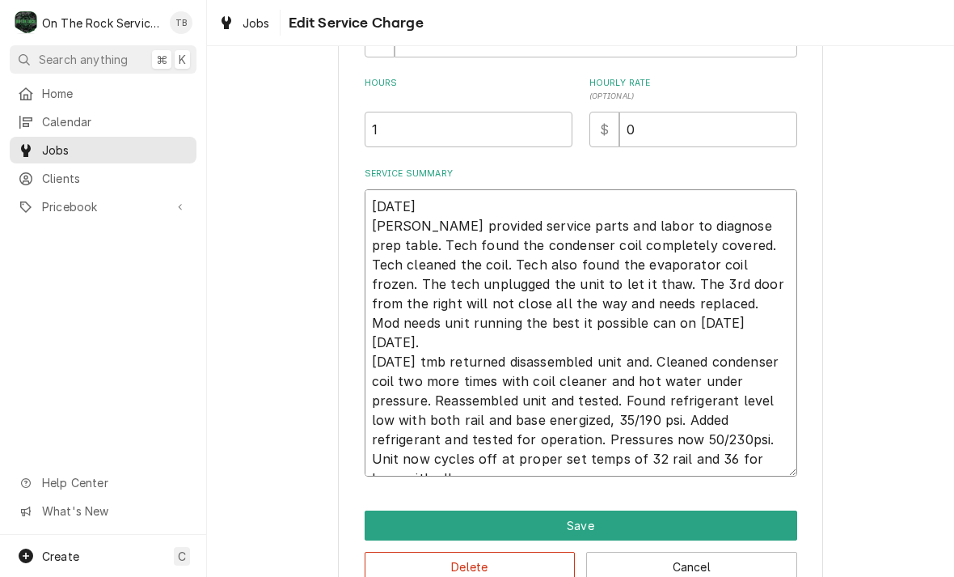
type textarea "x"
type textarea "10/12/2025 Ray provided service parts and labor to diagnose prep table. Tech fo…"
type textarea "x"
type textarea "10/12/2025 Ray provided service parts and labor to diagnose prep table. Tech fo…"
type textarea "x"
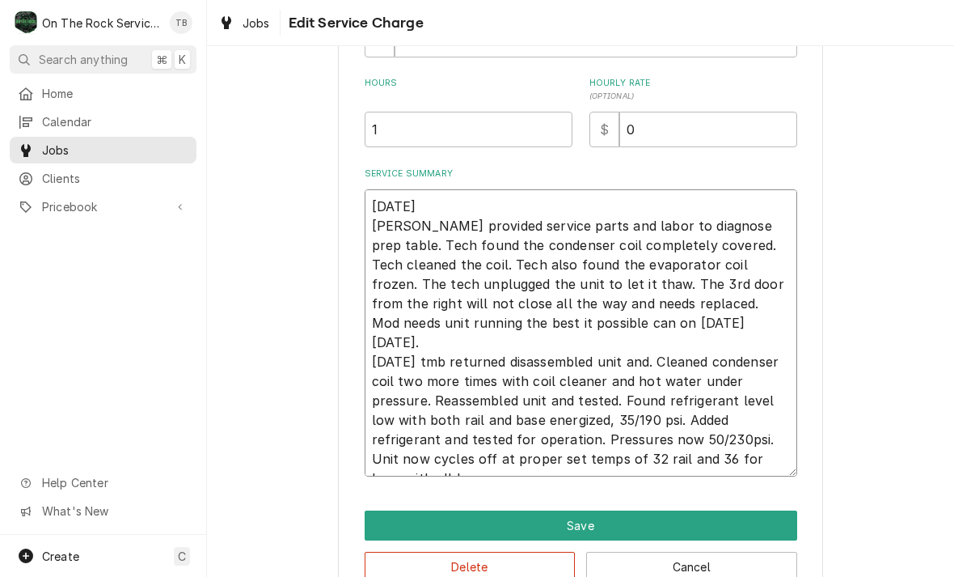
type textarea "10/12/2025 Ray provided service parts and labor to diagnose prep table. Tech fo…"
type textarea "x"
type textarea "10/12/2025 Ray provided service parts and labor to diagnose prep table. Tech fo…"
type textarea "x"
type textarea "10/12/2025 Ray provided service parts and labor to diagnose prep table. Tech fo…"
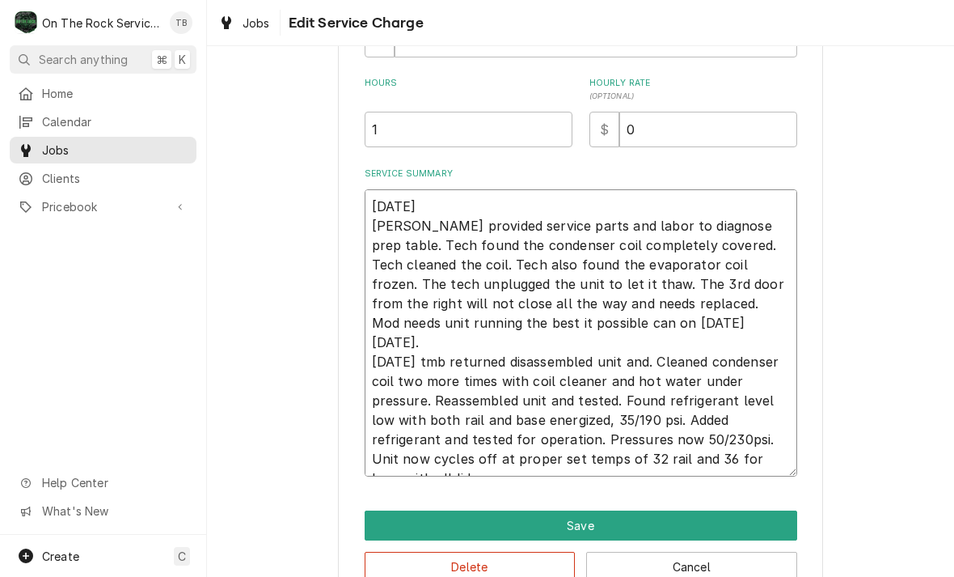
type textarea "x"
type textarea "10/12/2025 Ray provided service parts and labor to diagnose prep table. Tech fo…"
type textarea "x"
type textarea "10/12/2025 Ray provided service parts and labor to diagnose prep table. Tech fo…"
type textarea "x"
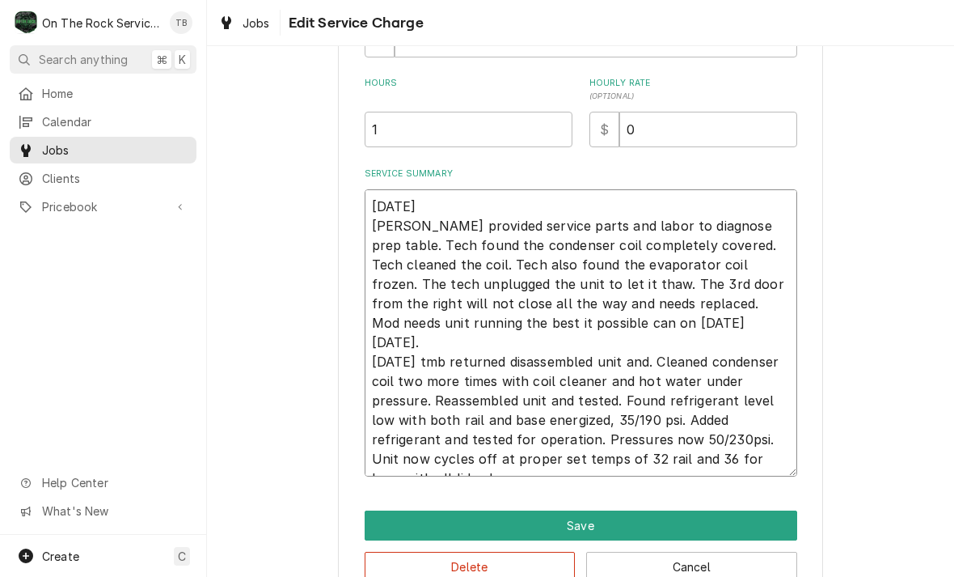
type textarea "10/12/2025 Ray provided service parts and labor to diagnose prep table. Tech fo…"
type textarea "x"
type textarea "10/12/2025 Ray provided service parts and labor to diagnose prep table. Tech fo…"
type textarea "x"
type textarea "10/12/2025 Ray provided service parts and labor to diagnose prep table. Tech fo…"
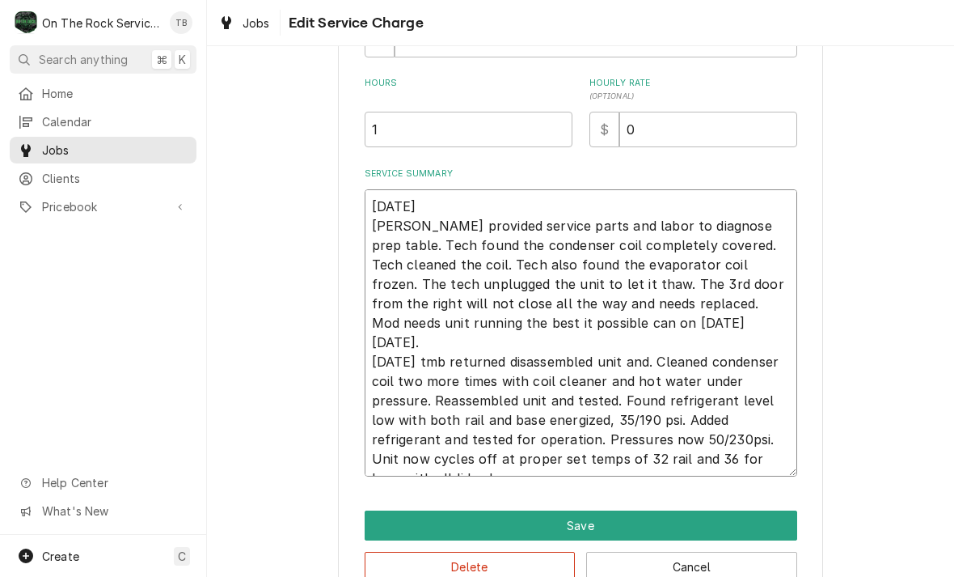
type textarea "x"
type textarea "10/12/2025 Ray provided service parts and labor to diagnose prep table. Tech fo…"
type textarea "x"
type textarea "10/12/2025 Ray provided service parts and labor to diagnose prep table. Tech fo…"
type textarea "x"
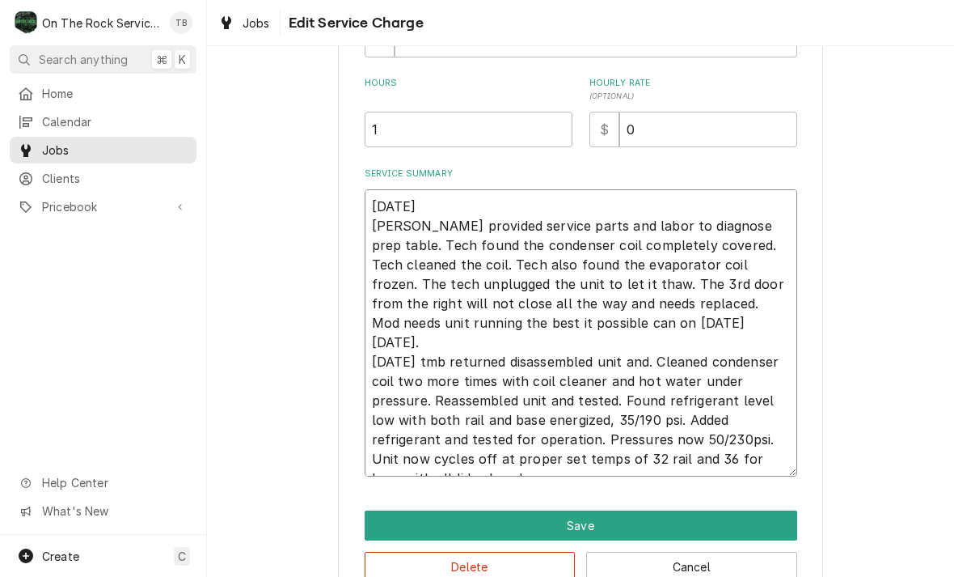
type textarea "10/12/2025 Ray provided service parts and labor to diagnose prep table. Tech fo…"
type textarea "x"
type textarea "10/12/2025 Ray provided service parts and labor to diagnose prep table. Tech fo…"
type textarea "x"
type textarea "10/12/2025 Ray provided service parts and labor to diagnose prep table. Tech fo…"
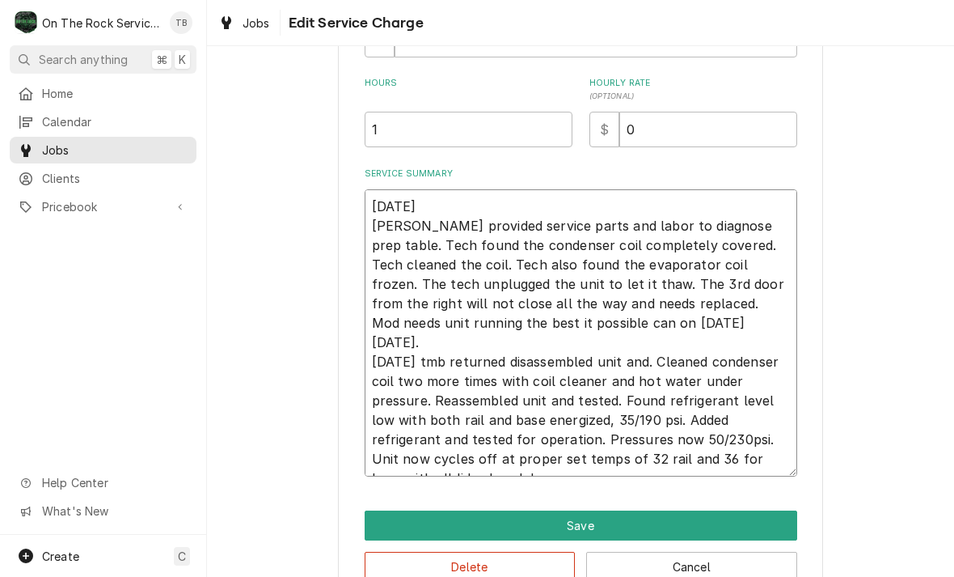
type textarea "x"
type textarea "10/12/2025 Ray provided service parts and labor to diagnose prep table. Tech fo…"
type textarea "x"
type textarea "10/12/2025 Ray provided service parts and labor to diagnose prep table. Tech fo…"
type textarea "x"
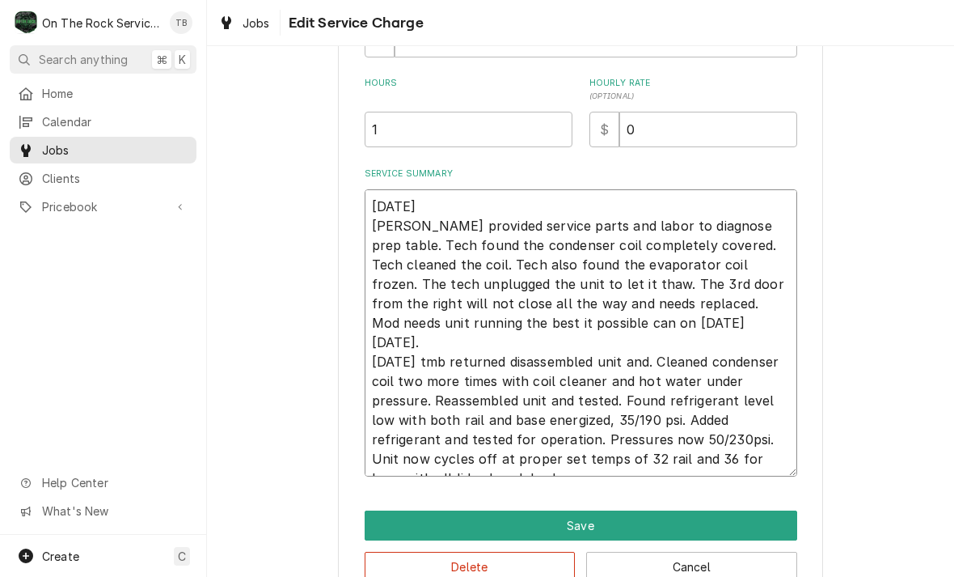
type textarea "10/12/2025 Ray provided service parts and labor to diagnose prep table. Tech fo…"
type textarea "x"
type textarea "10/12/2025 Ray provided service parts and labor to diagnose prep table. Tech fo…"
type textarea "x"
type textarea "10/12/2025 Ray provided service parts and labor to diagnose prep table. Tech fo…"
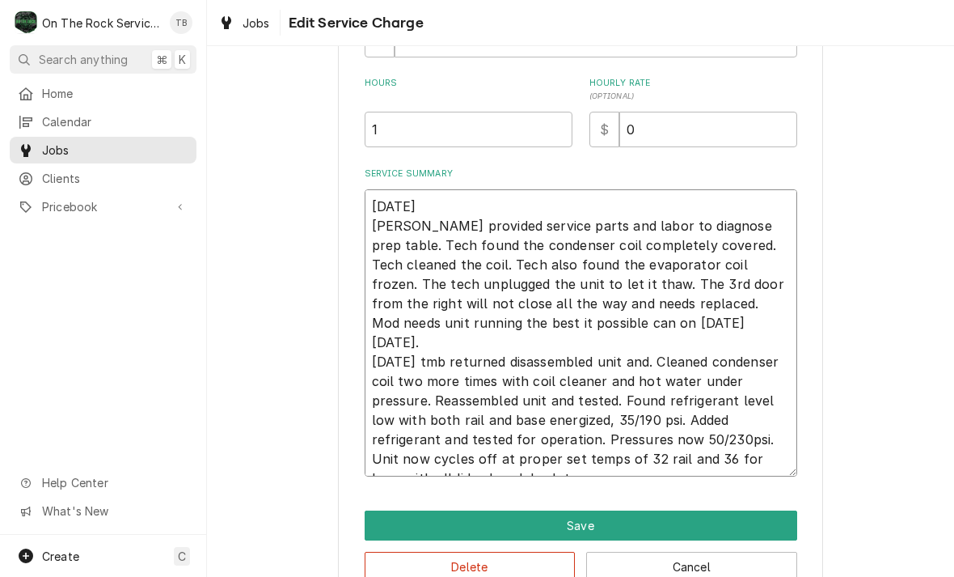
type textarea "x"
type textarea "10/12/2025 Ray provided service parts and labor to diagnose prep table. Tech fo…"
type textarea "x"
type textarea "10/12/2025 Ray provided service parts and labor to diagnose prep table. Tech fo…"
type textarea "x"
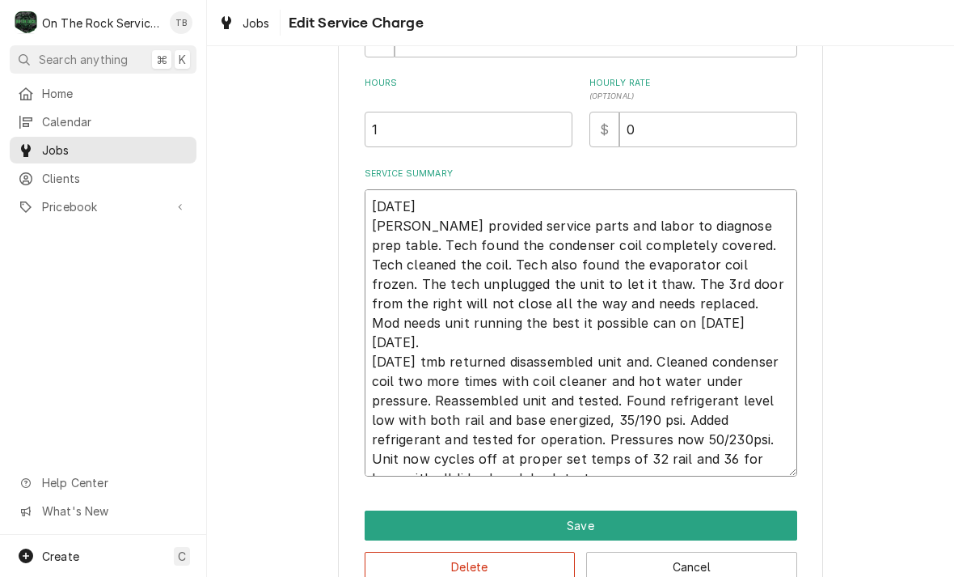
type textarea "10/12/2025 Ray provided service parts and labor to diagnose prep table. Tech fo…"
type textarea "x"
type textarea "10/12/2025 Ray provided service parts and labor to diagnose prep table. Tech fo…"
type textarea "x"
type textarea "10/12/2025 Ray provided service parts and labor to diagnose prep table. Tech fo…"
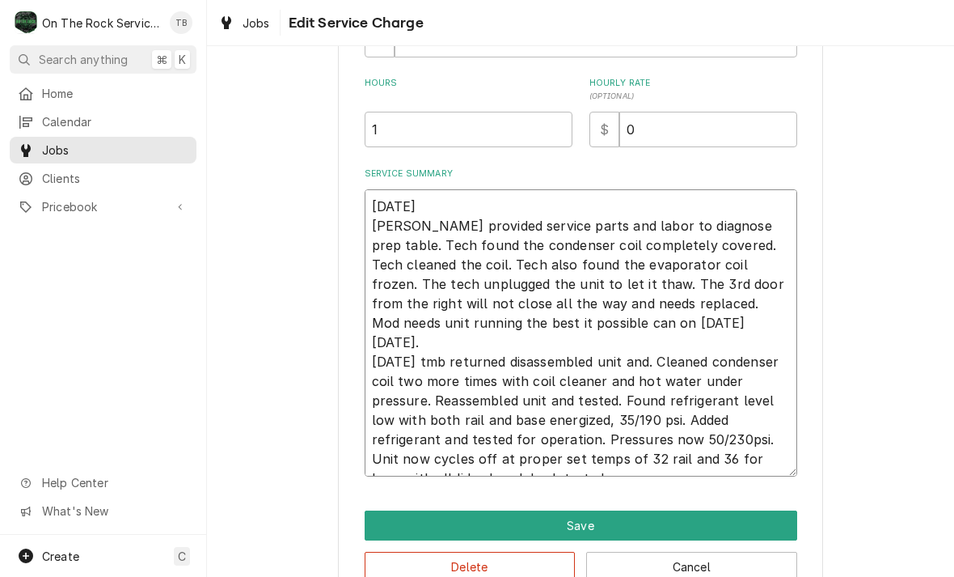
type textarea "x"
type textarea "10/12/2025 Ray provided service parts and labor to diagnose prep table. Tech fo…"
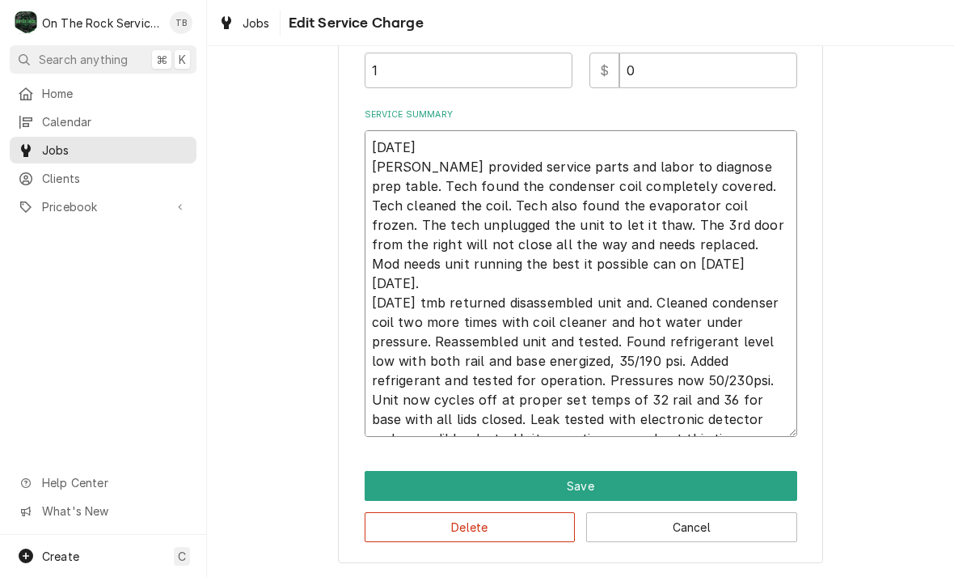
scroll to position [479, 0]
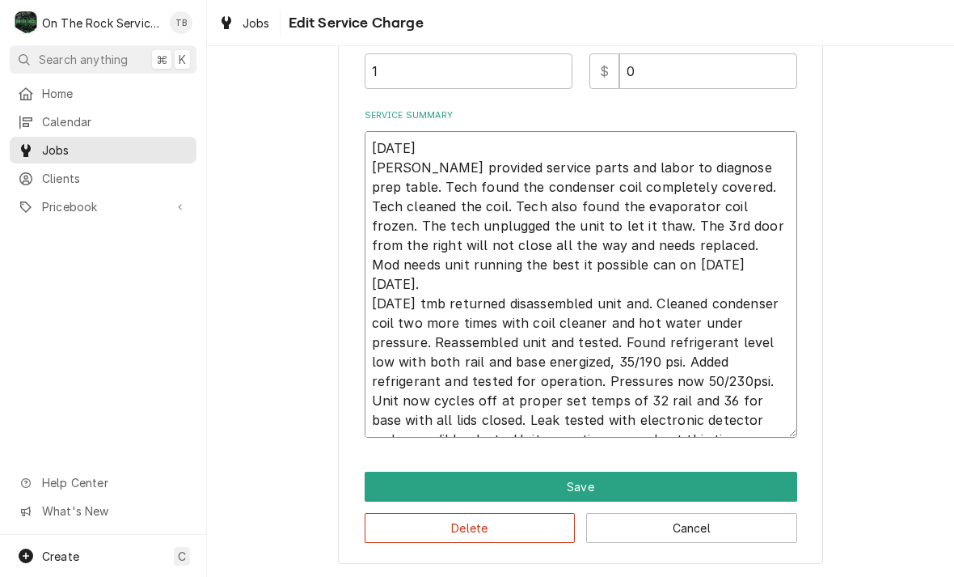
click at [691, 424] on textarea "10/12/2025 Ray provided service parts and labor to diagnose prep table. Tech fo…" at bounding box center [581, 284] width 433 height 307
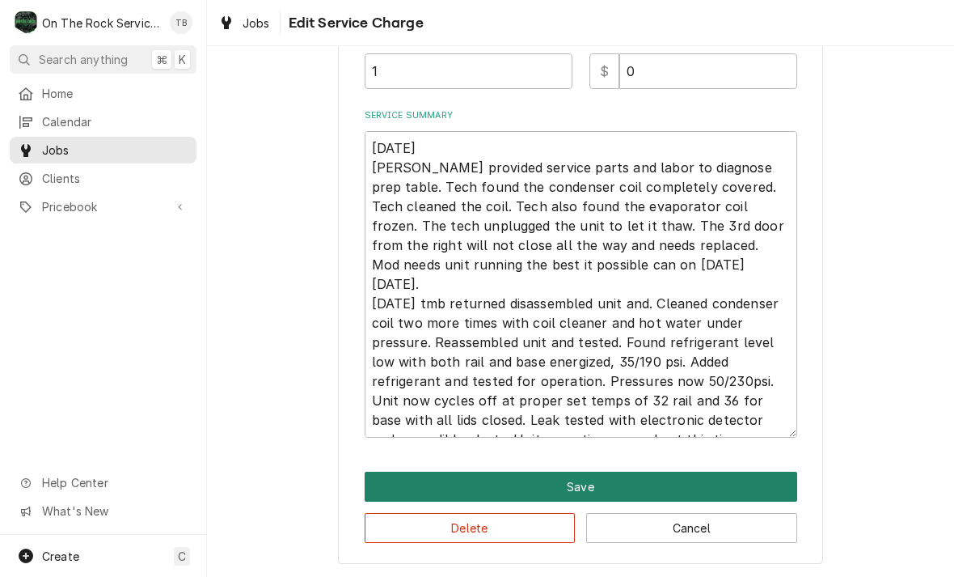
click at [553, 488] on button "Save" at bounding box center [581, 487] width 433 height 30
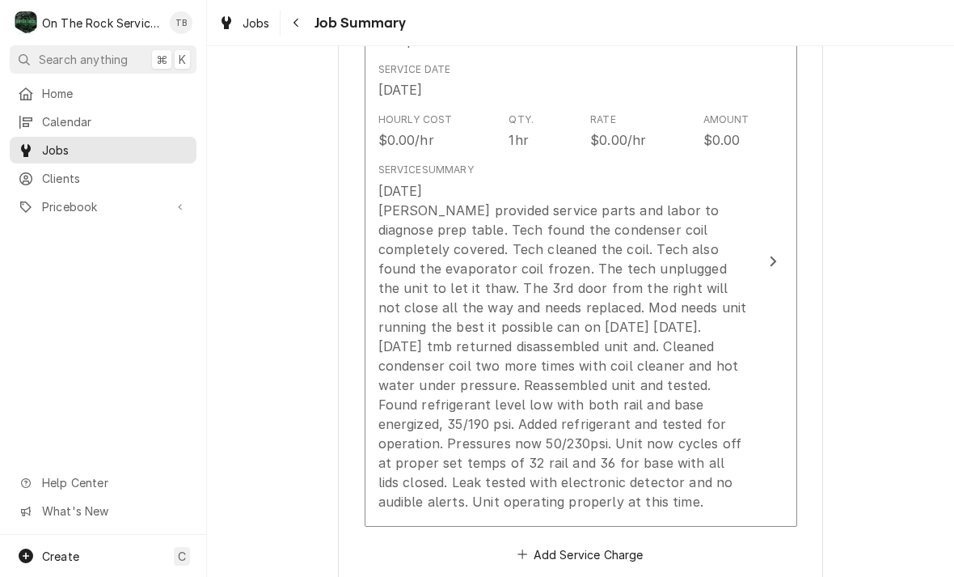
scroll to position [465, 0]
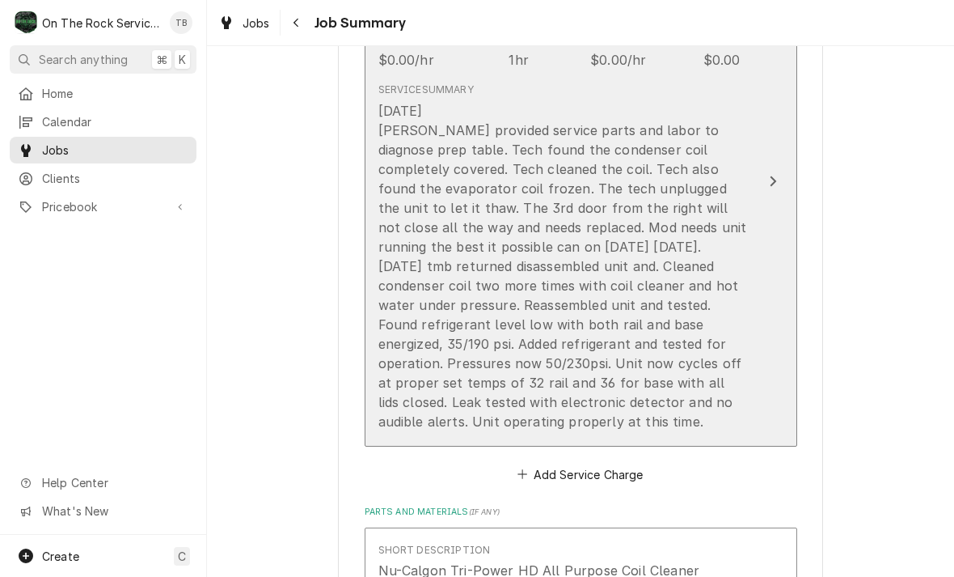
click at [594, 396] on div "10/12/2025 Ray provided service parts and labor to diagnose prep table. Tech fo…" at bounding box center [563, 266] width 371 height 330
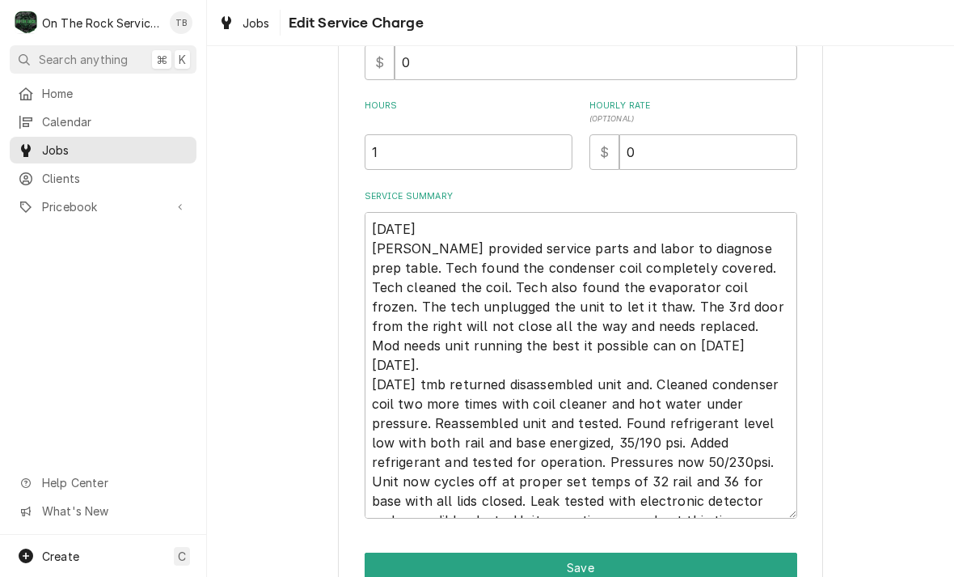
scroll to position [407, 0]
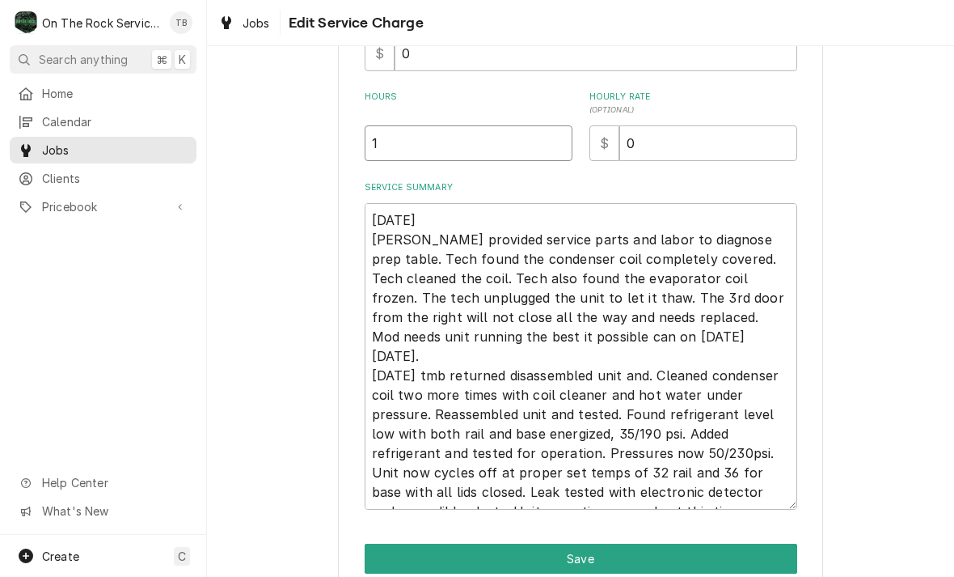
click at [394, 150] on input "1" at bounding box center [469, 143] width 208 height 36
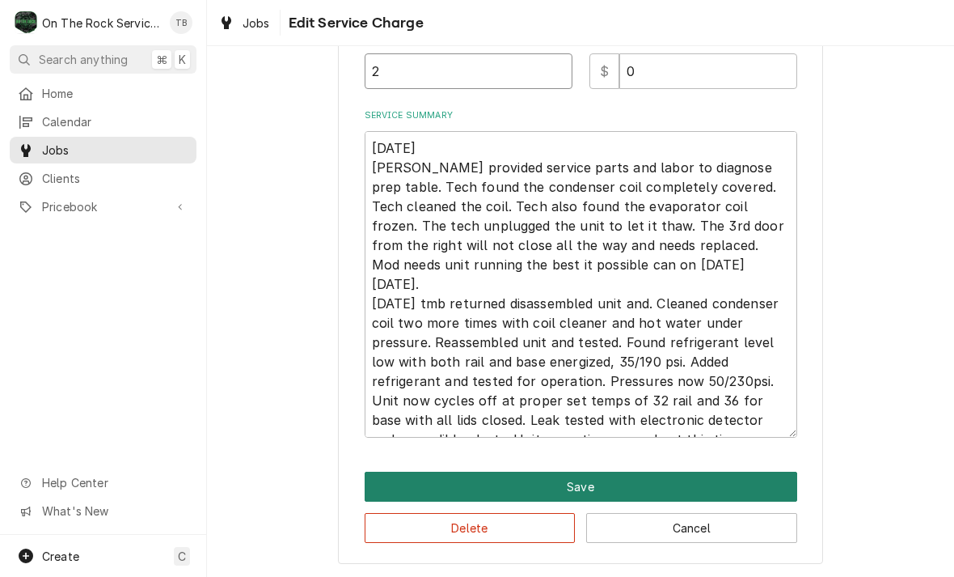
click at [577, 488] on button "Save" at bounding box center [581, 487] width 433 height 30
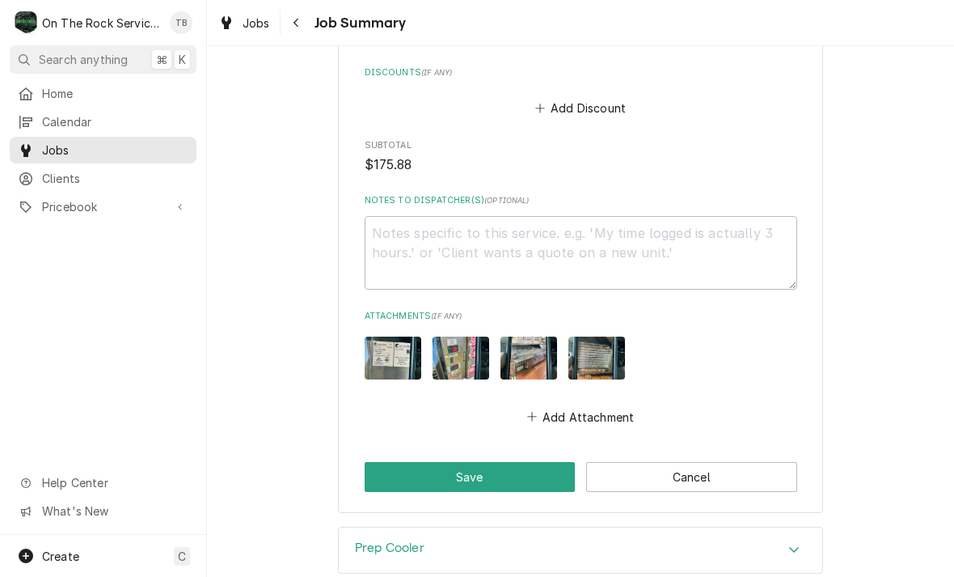
scroll to position [1562, 0]
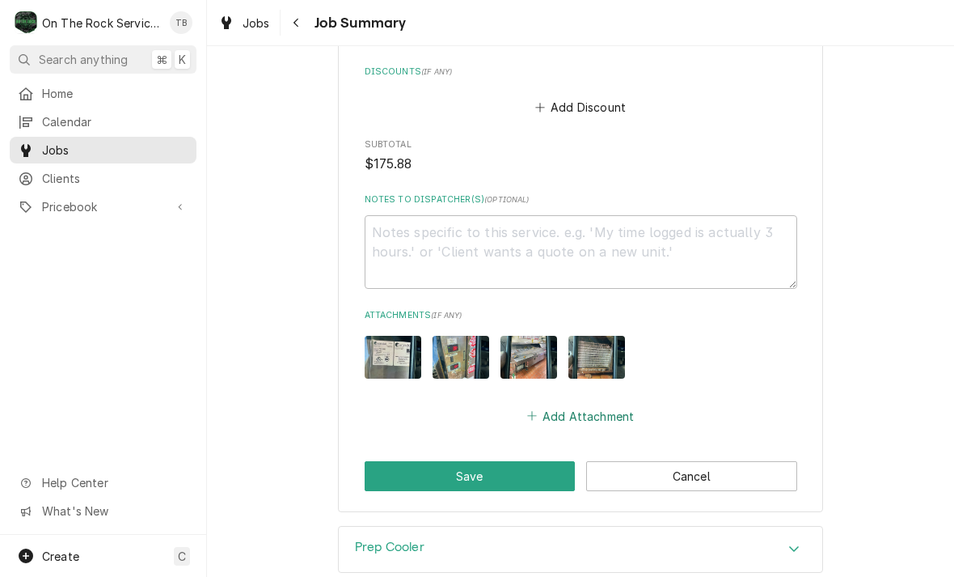
click at [580, 412] on button "Add Attachment" at bounding box center [580, 415] width 113 height 23
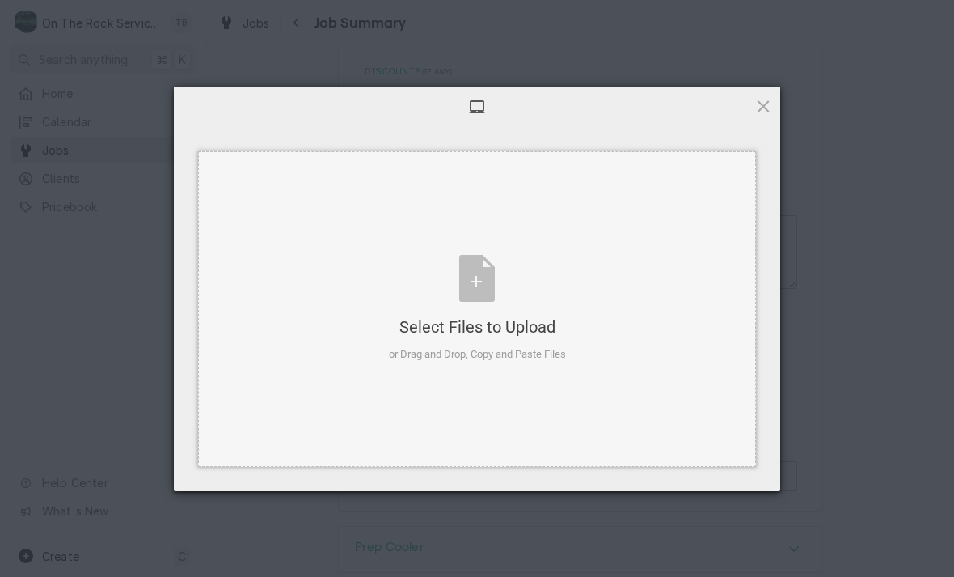
click at [487, 298] on div "Select Files to Upload or Drag and Drop, Copy and Paste Files" at bounding box center [477, 309] width 177 height 108
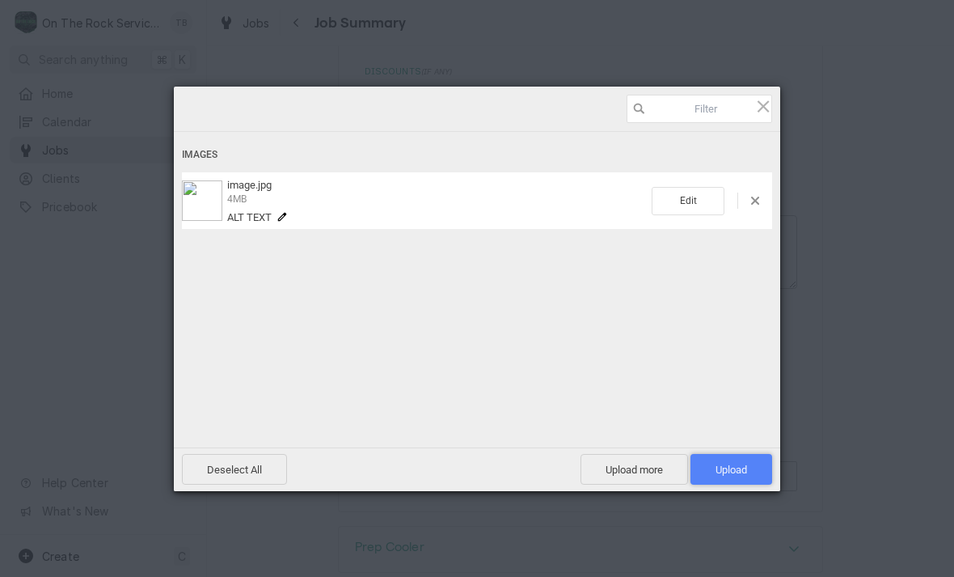
click at [735, 473] on span "Upload 1" at bounding box center [732, 469] width 32 height 12
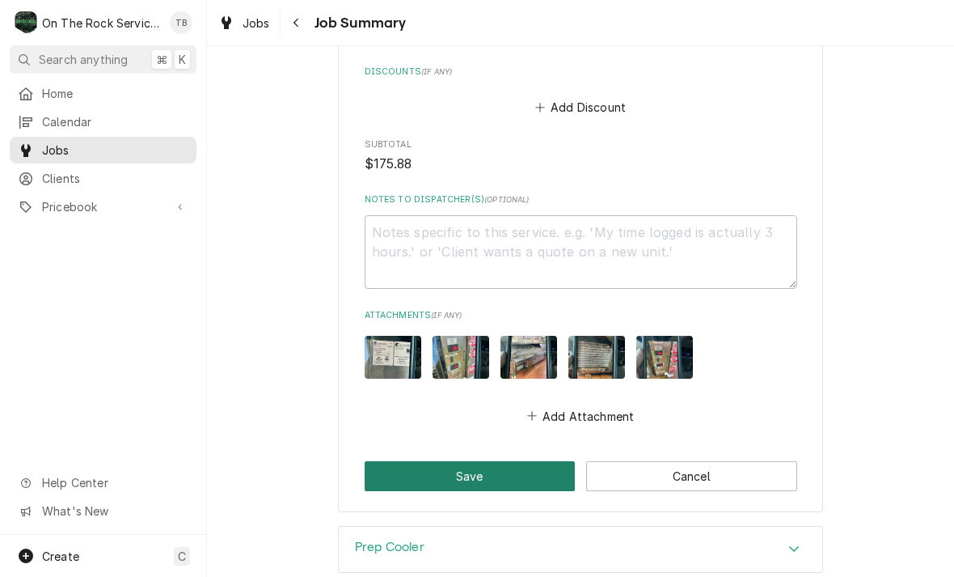
click at [514, 472] on button "Save" at bounding box center [470, 476] width 211 height 30
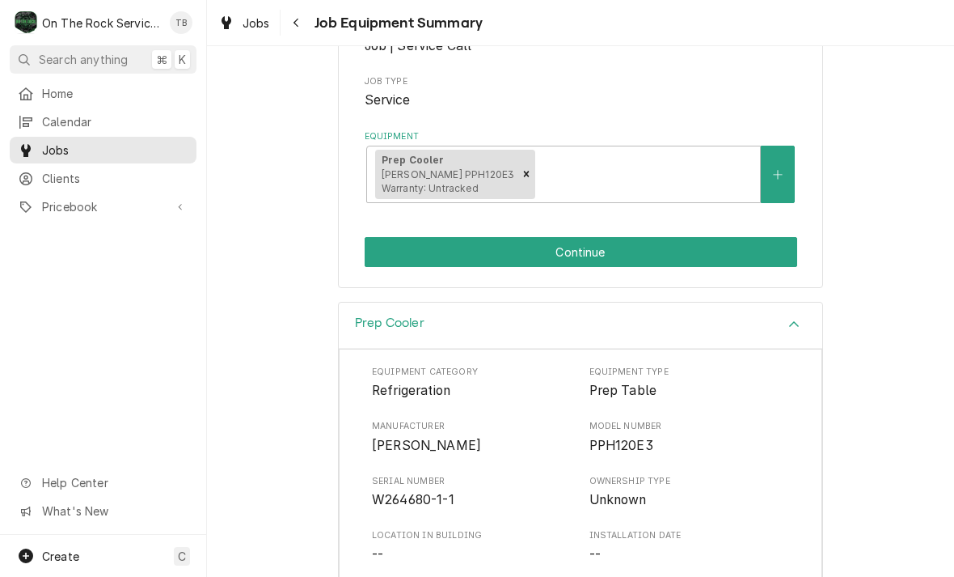
scroll to position [267, 0]
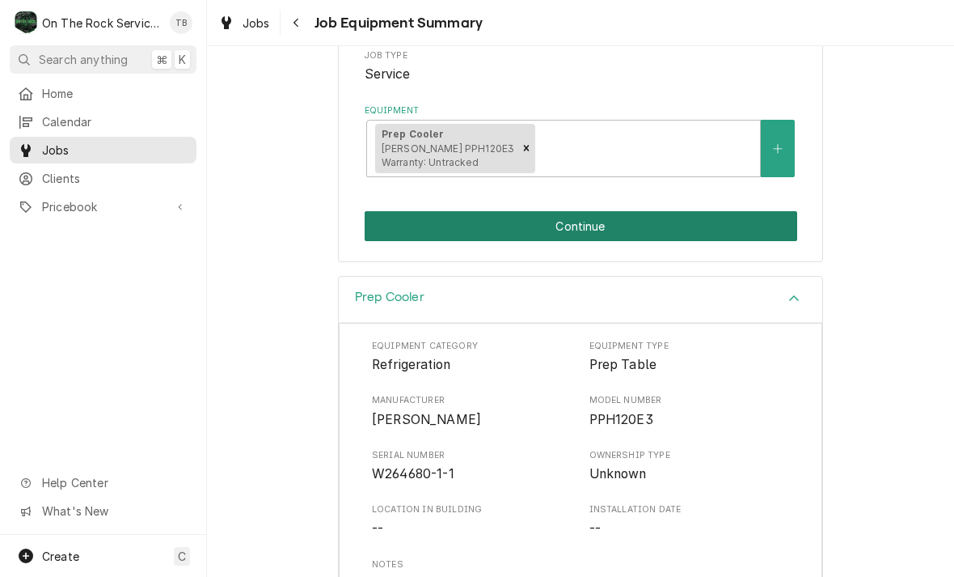
click at [598, 230] on button "Continue" at bounding box center [581, 226] width 433 height 30
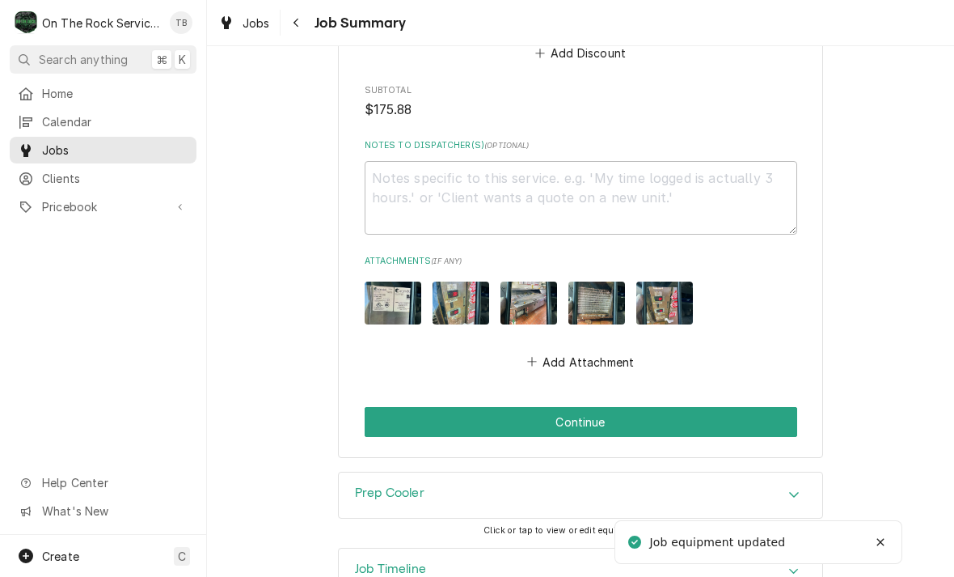
scroll to position [1639, 0]
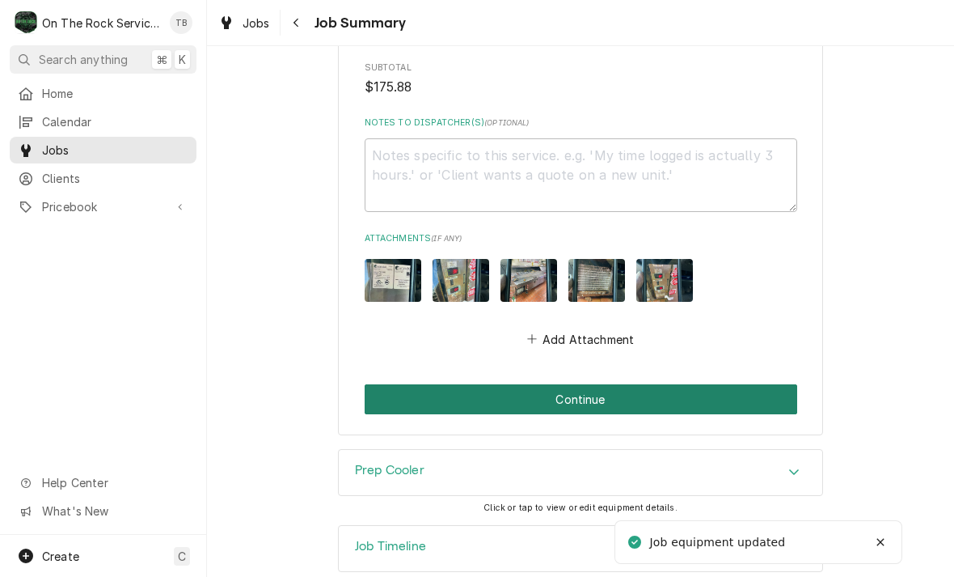
click at [596, 393] on button "Continue" at bounding box center [581, 399] width 433 height 30
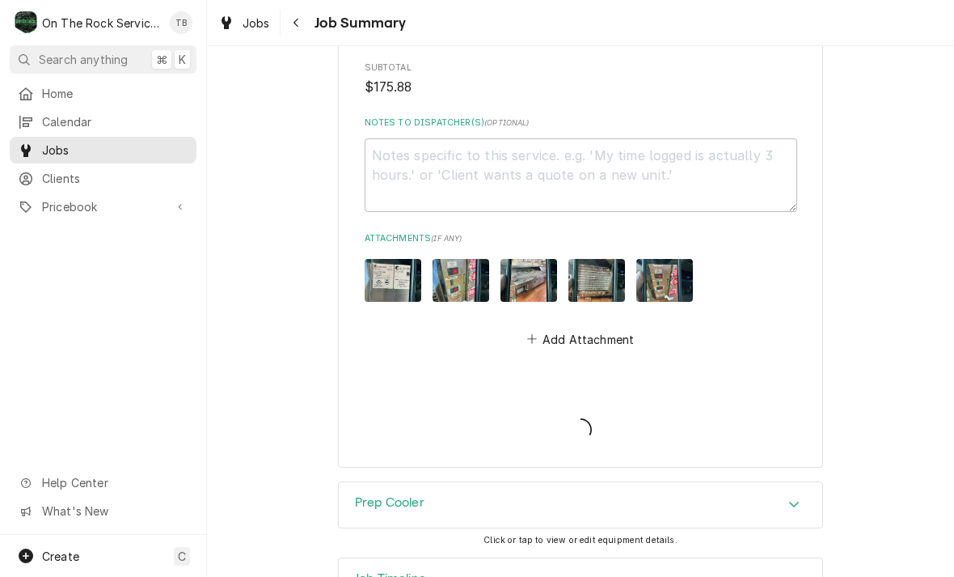
type textarea "x"
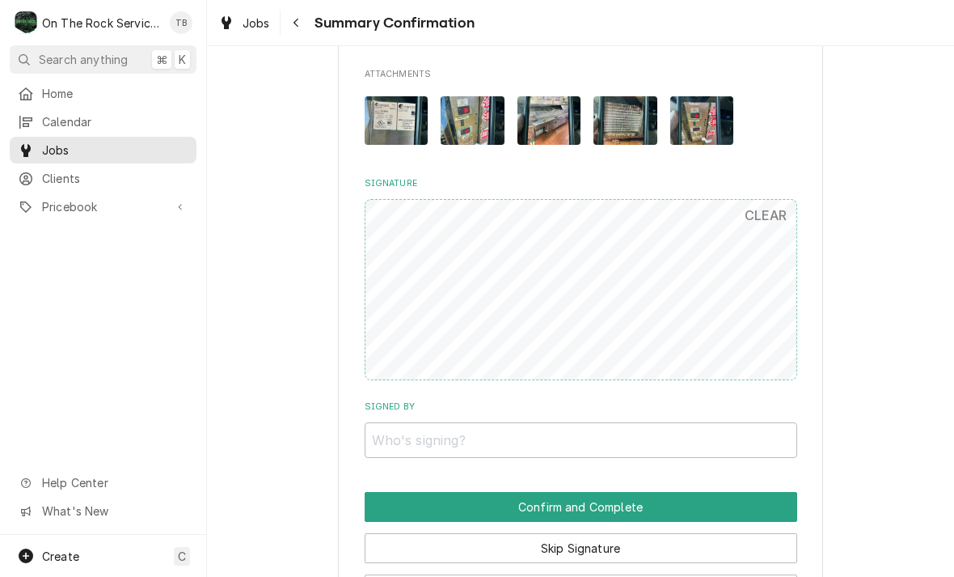
scroll to position [1381, 0]
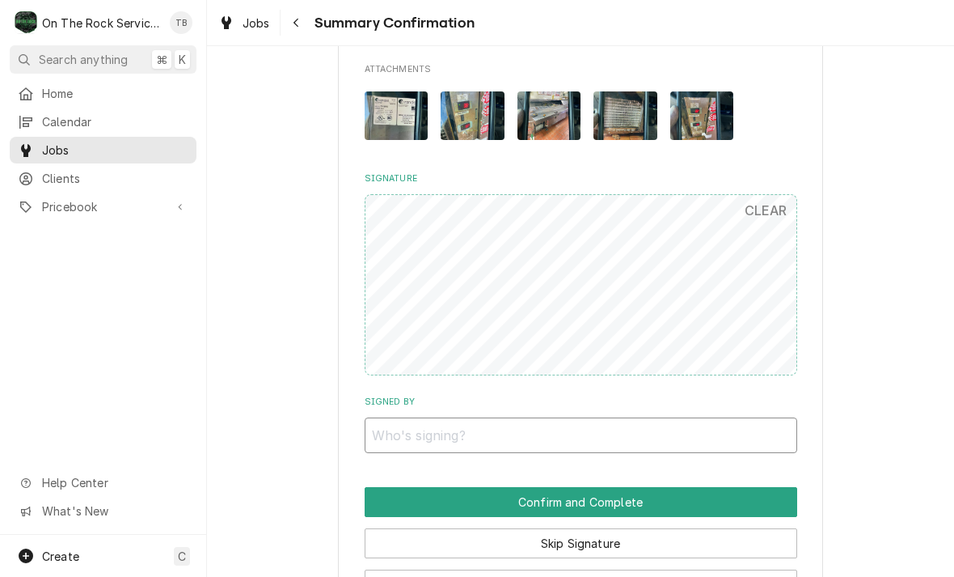
click at [593, 417] on input "Signed By" at bounding box center [581, 435] width 433 height 36
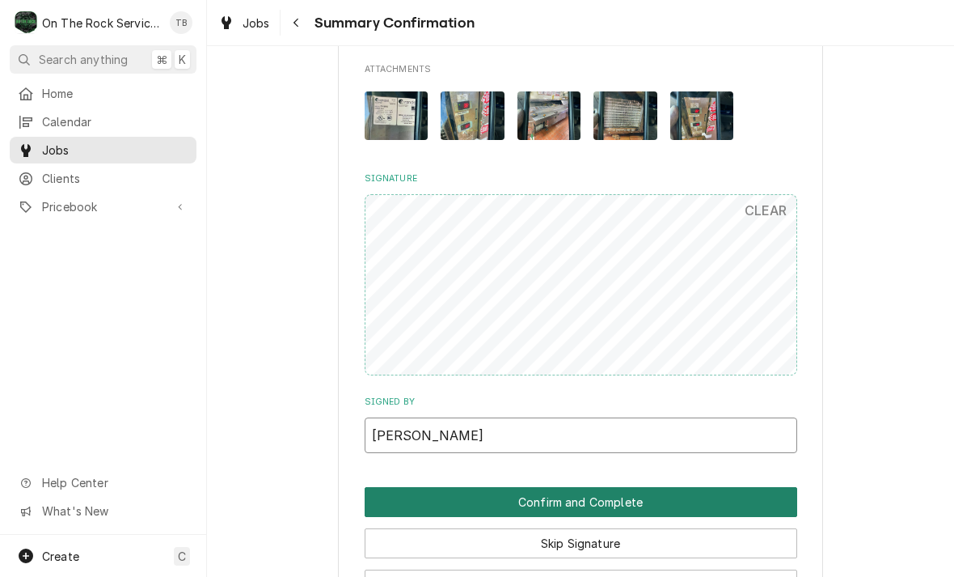
type input "Krista"
click at [629, 487] on button "Confirm and Complete" at bounding box center [581, 502] width 433 height 30
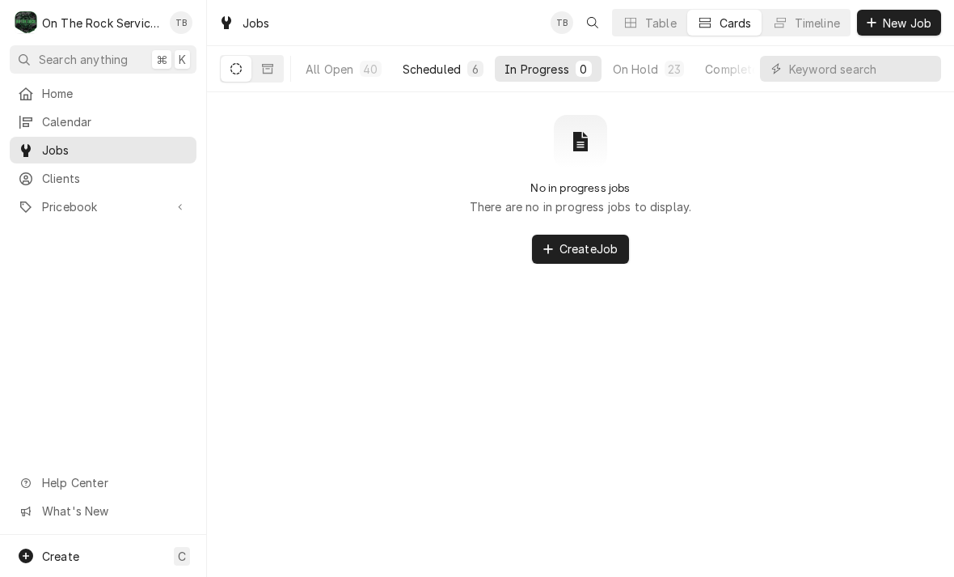
click at [438, 78] on button "Scheduled 6" at bounding box center [443, 69] width 100 height 26
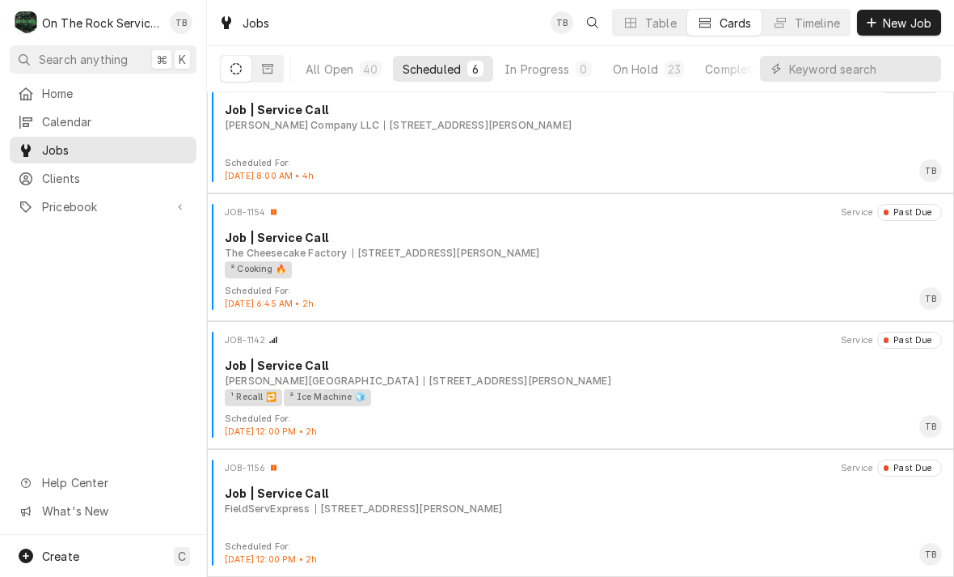
scroll to position [282, 0]
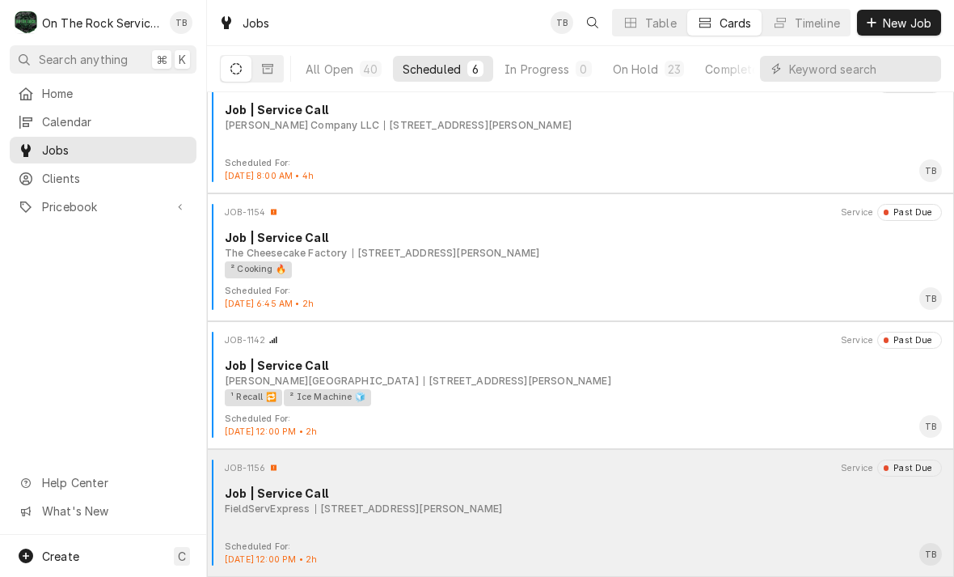
click at [503, 513] on div "[STREET_ADDRESS][PERSON_NAME]" at bounding box center [409, 508] width 188 height 15
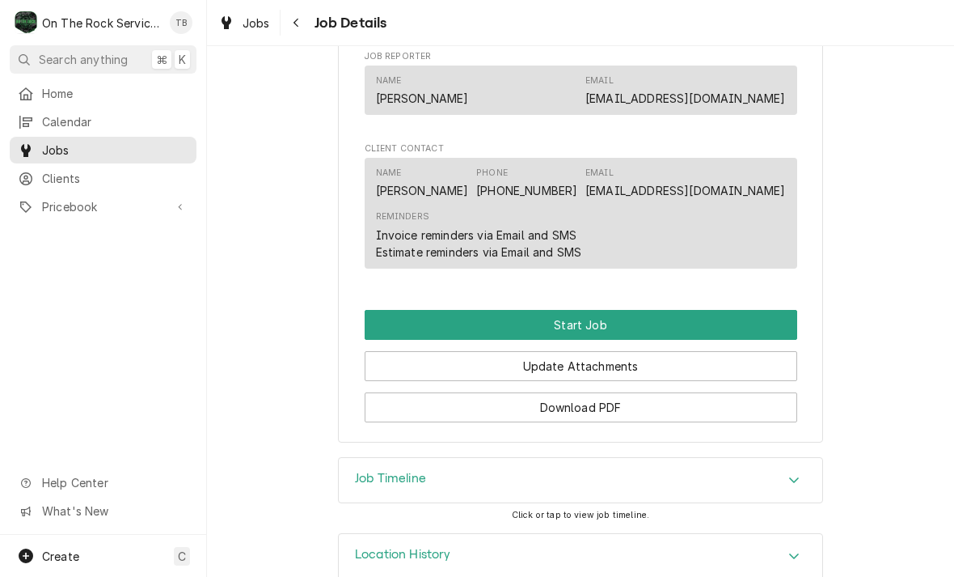
scroll to position [1165, 0]
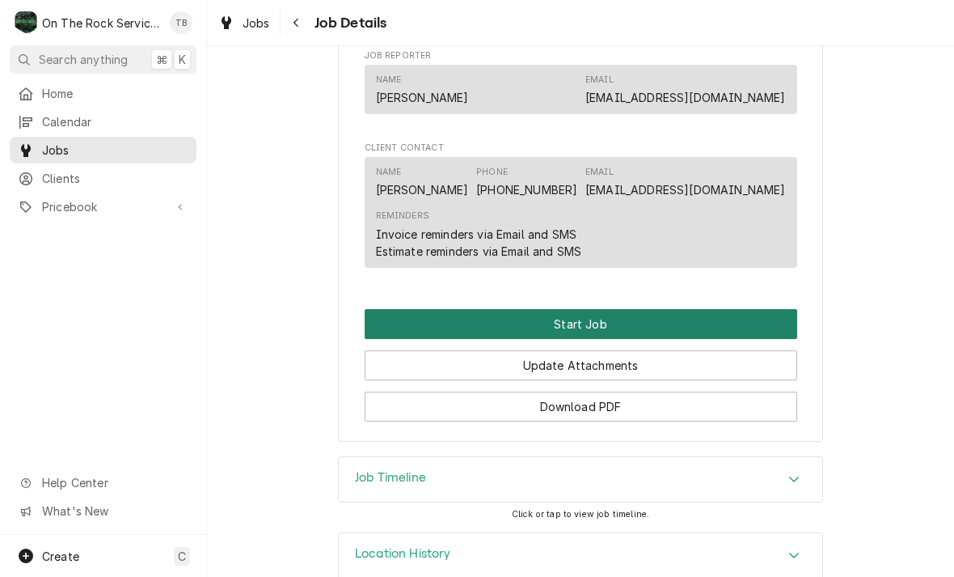
click at [607, 312] on button "Start Job" at bounding box center [581, 324] width 433 height 30
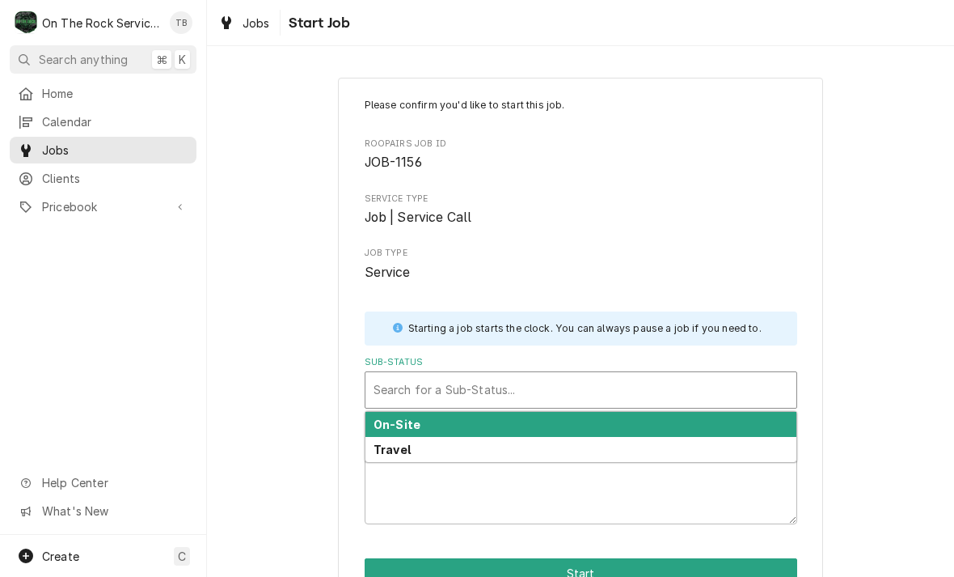
click at [432, 443] on div "Travel" at bounding box center [581, 449] width 431 height 25
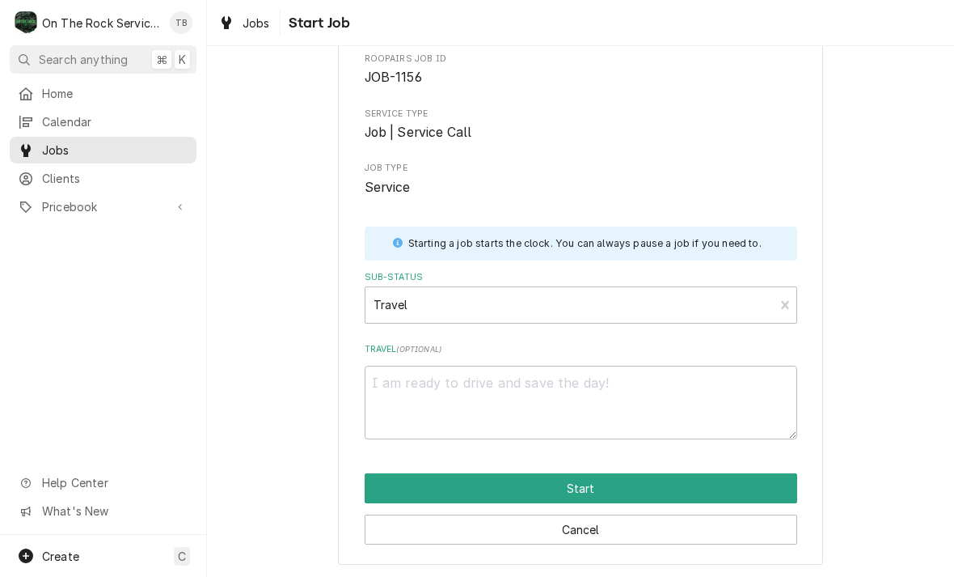
scroll to position [84, 0]
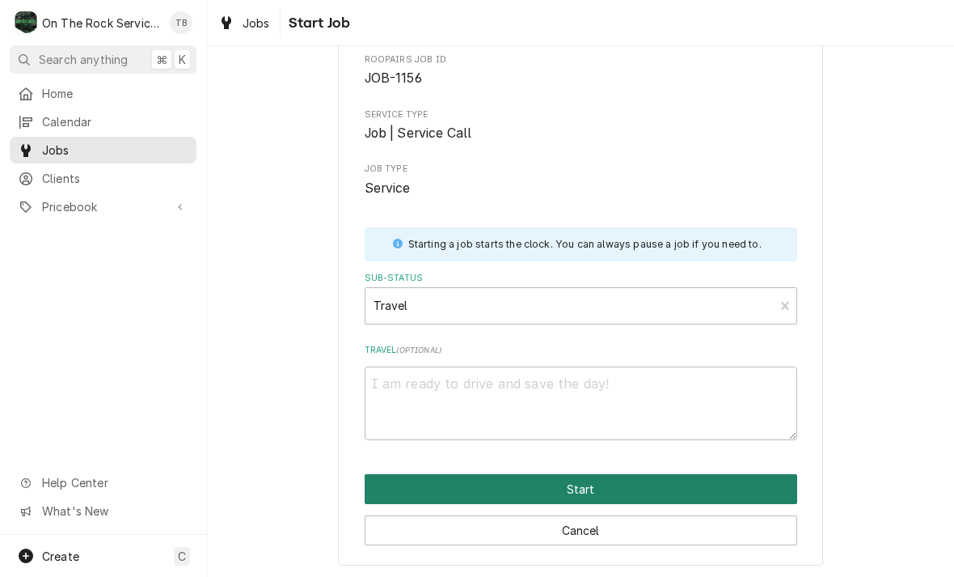
click at [590, 490] on button "Start" at bounding box center [581, 489] width 433 height 30
type textarea "x"
